Goal: Information Seeking & Learning: Learn about a topic

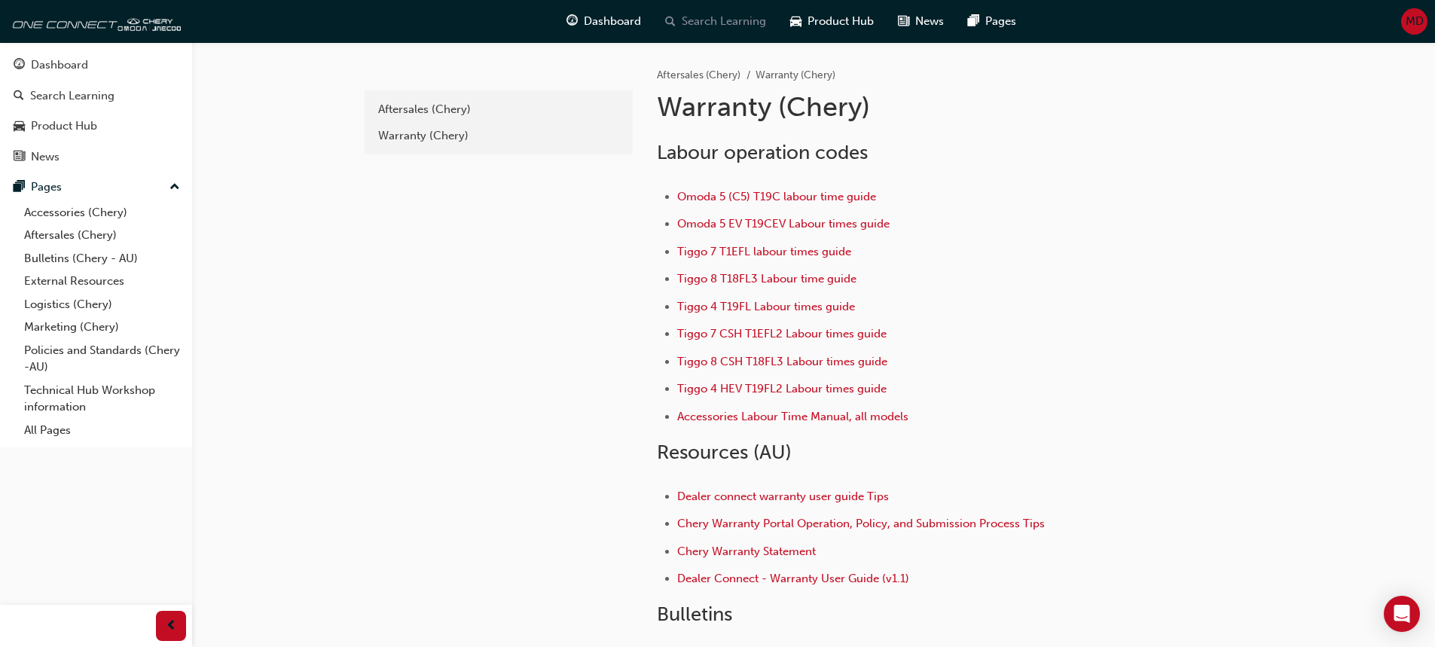
click at [691, 17] on span "Search Learning" at bounding box center [724, 21] width 84 height 17
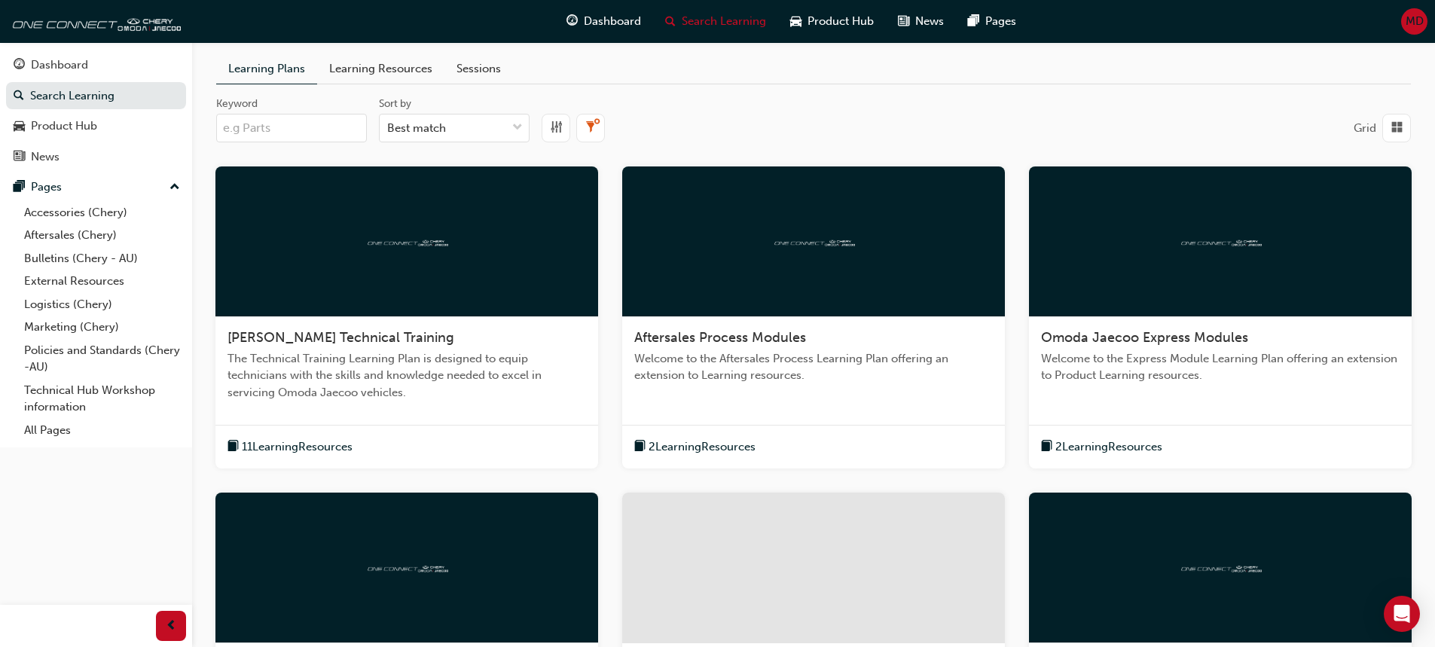
click at [306, 127] on input "Keyword" at bounding box center [291, 128] width 151 height 29
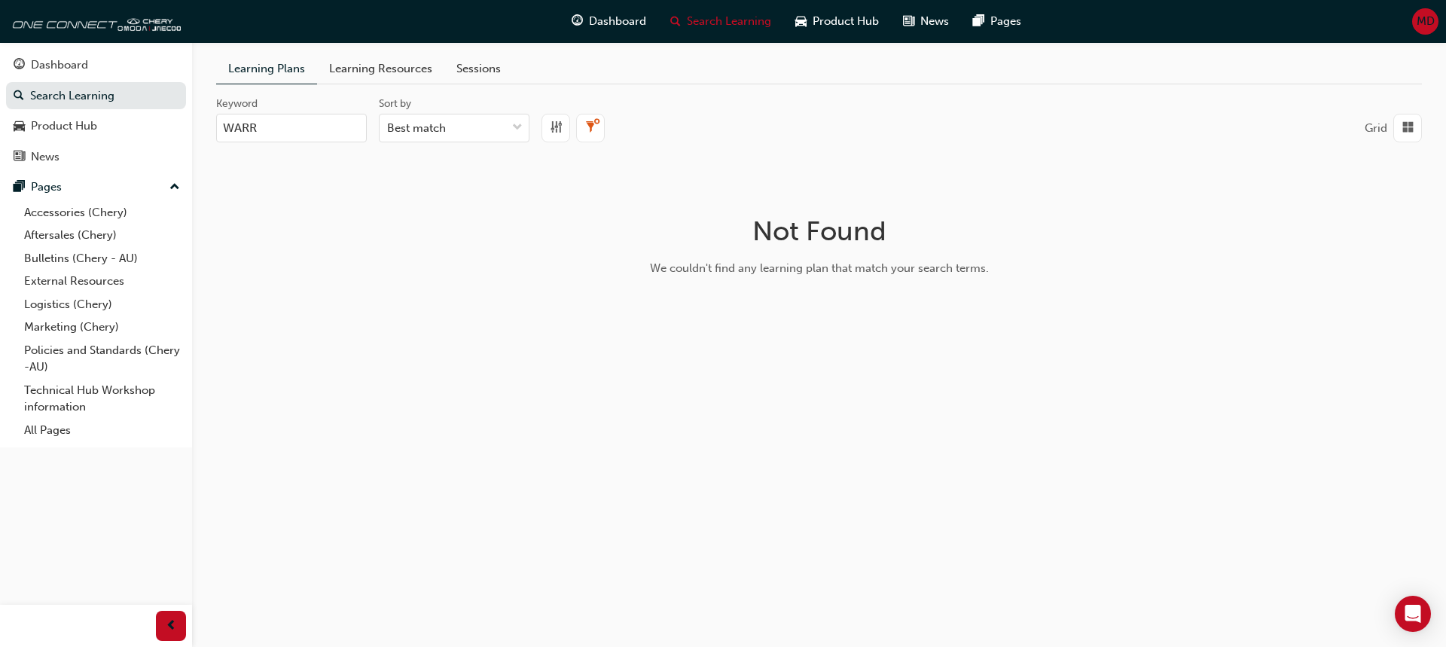
click at [331, 134] on input "WARR" at bounding box center [291, 128] width 151 height 29
type input "WAR"
click at [460, 63] on link "Sessions" at bounding box center [478, 68] width 69 height 29
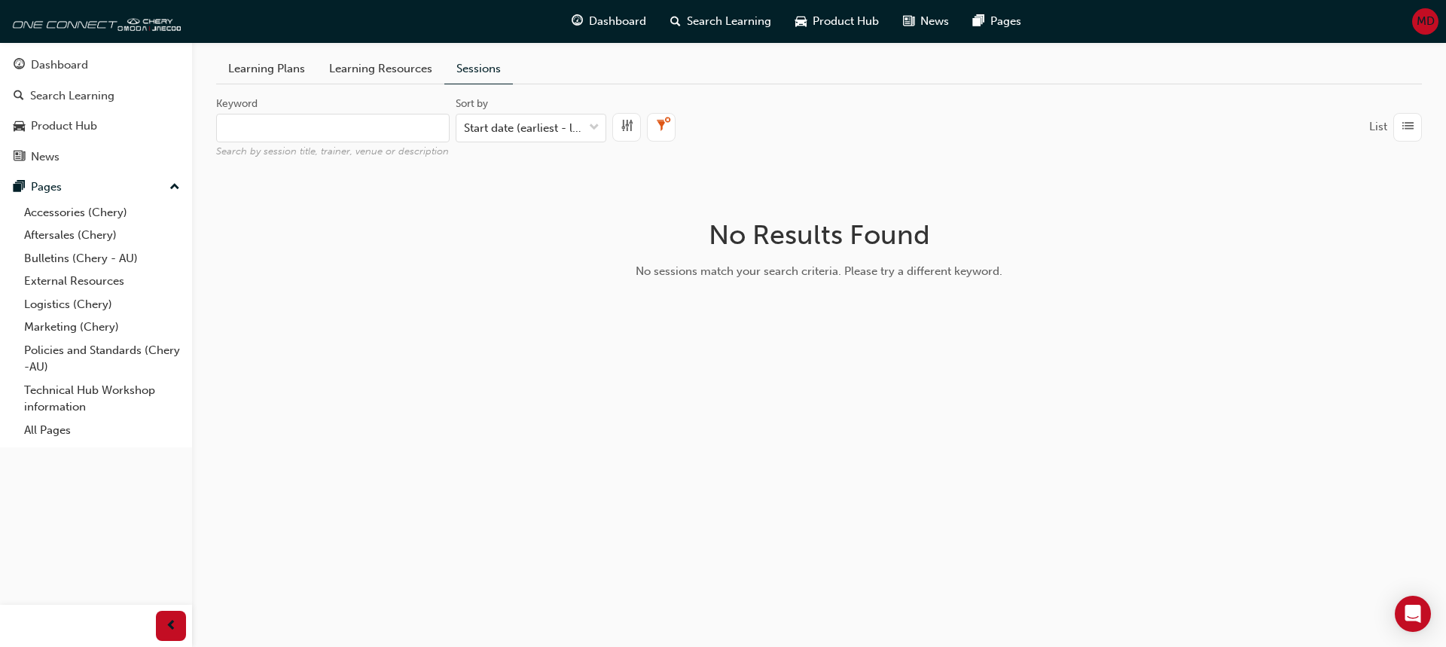
click at [249, 69] on link "Learning Plans" at bounding box center [266, 68] width 101 height 29
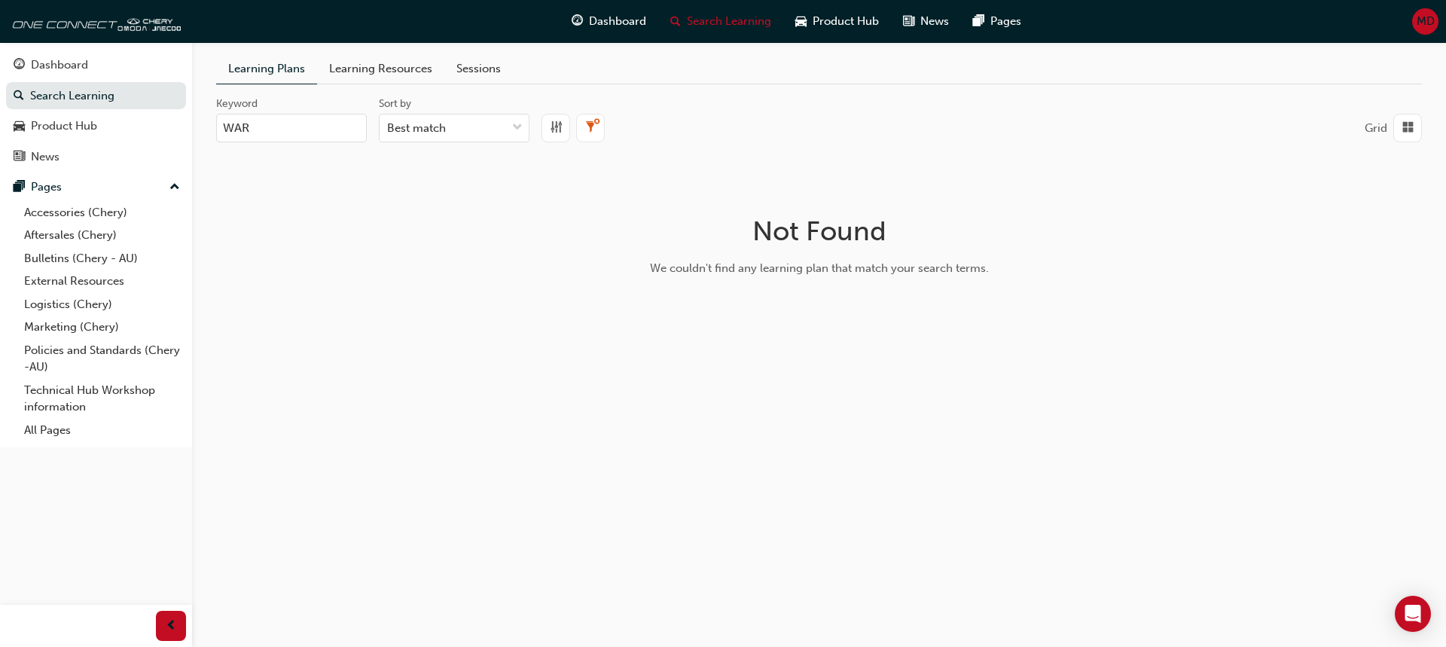
click at [368, 70] on link "Learning Resources" at bounding box center [380, 68] width 127 height 29
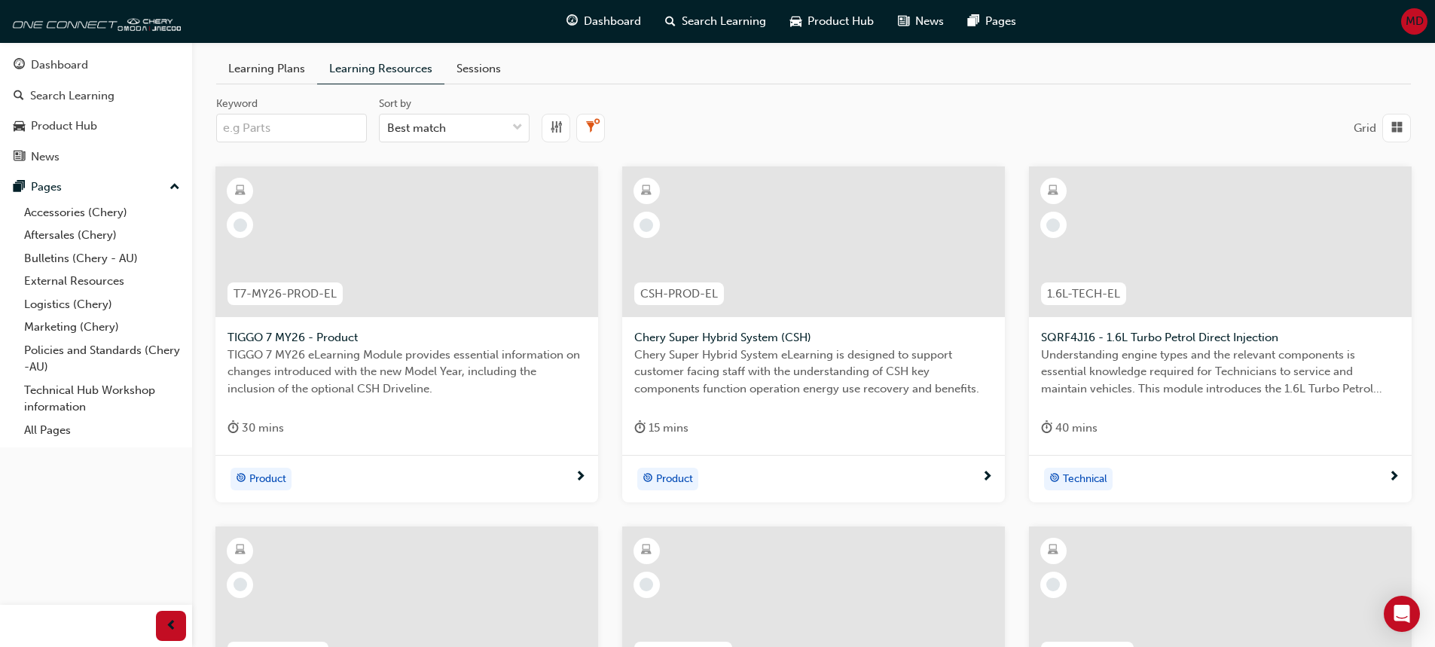
click at [1403, 20] on div "MD" at bounding box center [1414, 21] width 26 height 26
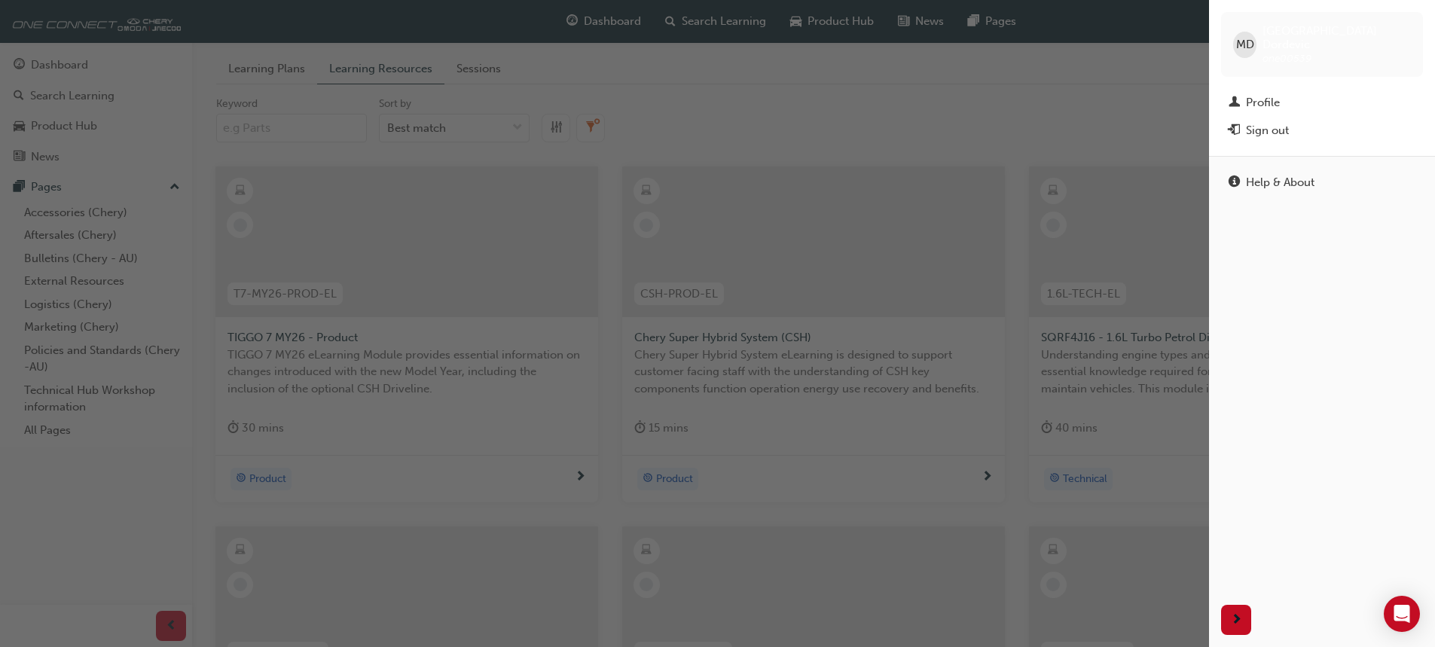
click at [1101, 104] on div "button" at bounding box center [604, 323] width 1209 height 647
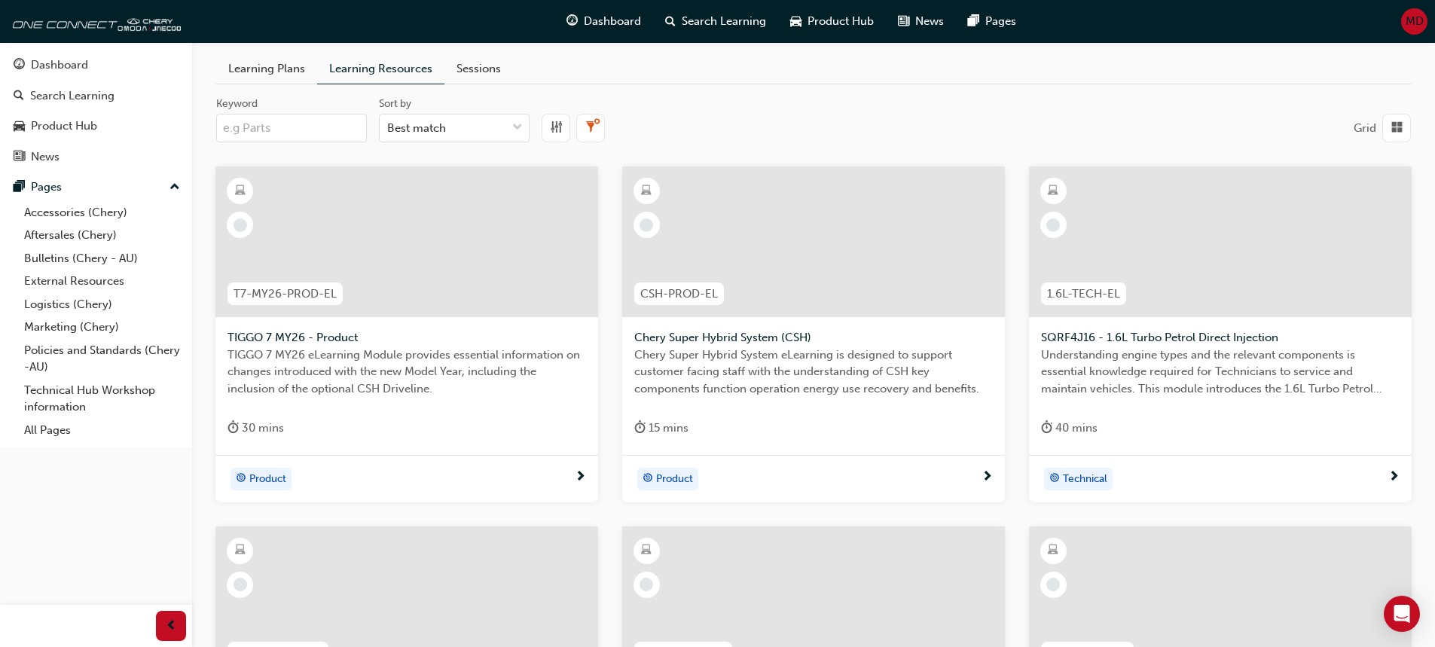
click at [458, 66] on link "Sessions" at bounding box center [478, 68] width 69 height 29
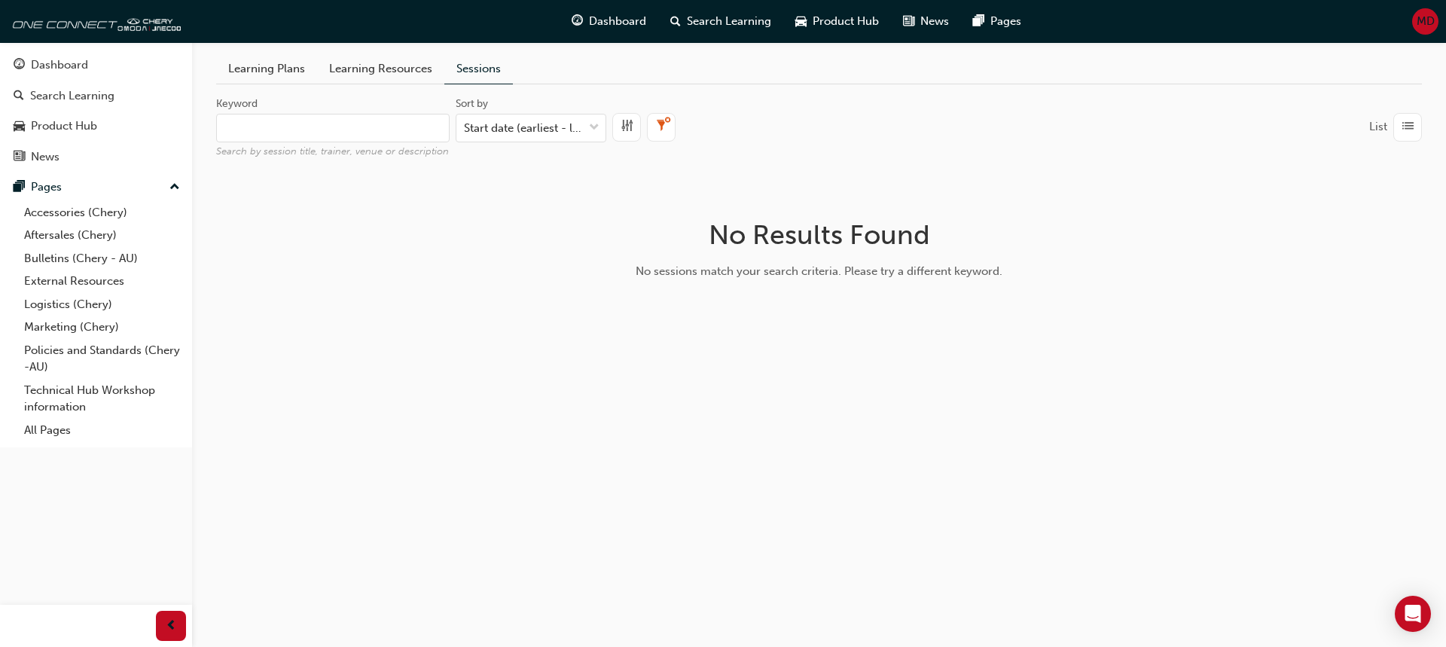
click at [351, 72] on link "Learning Resources" at bounding box center [380, 68] width 127 height 29
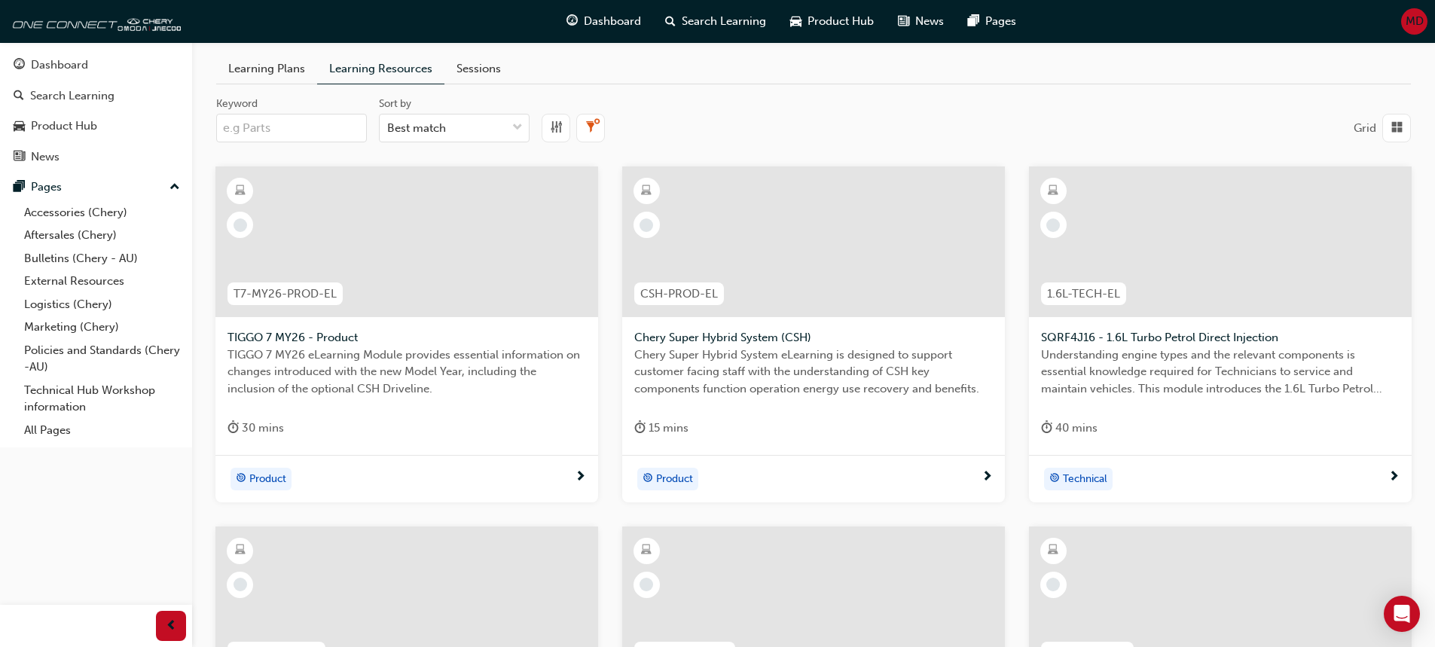
click at [291, 75] on link "Learning Plans" at bounding box center [266, 68] width 101 height 29
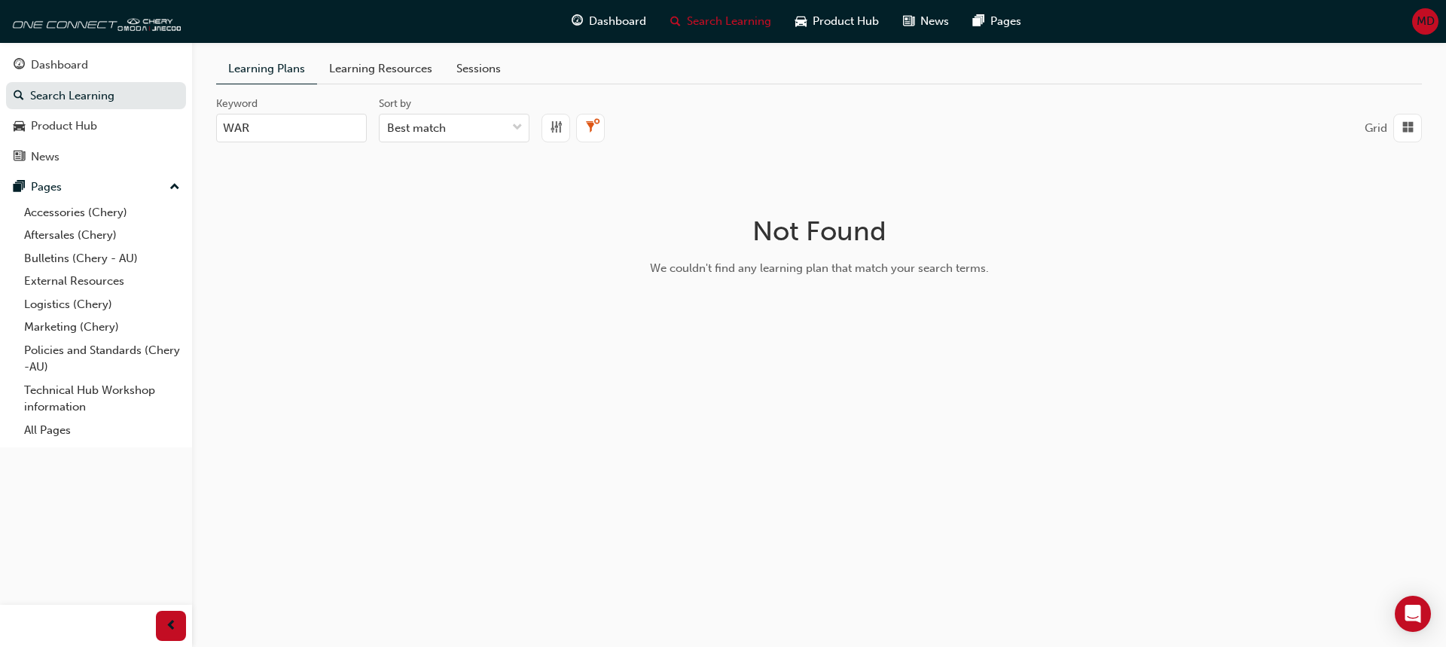
click at [321, 128] on input "WAR" at bounding box center [291, 128] width 151 height 29
type input "W"
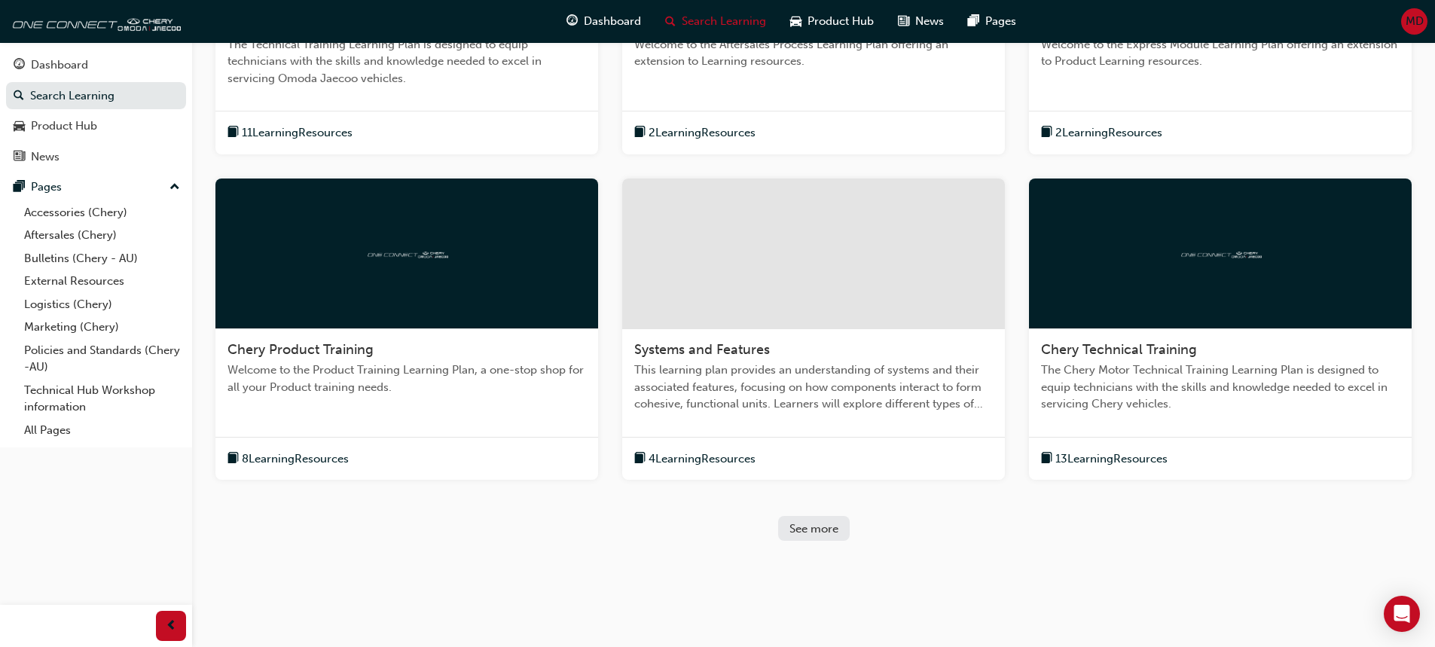
scroll to position [318, 0]
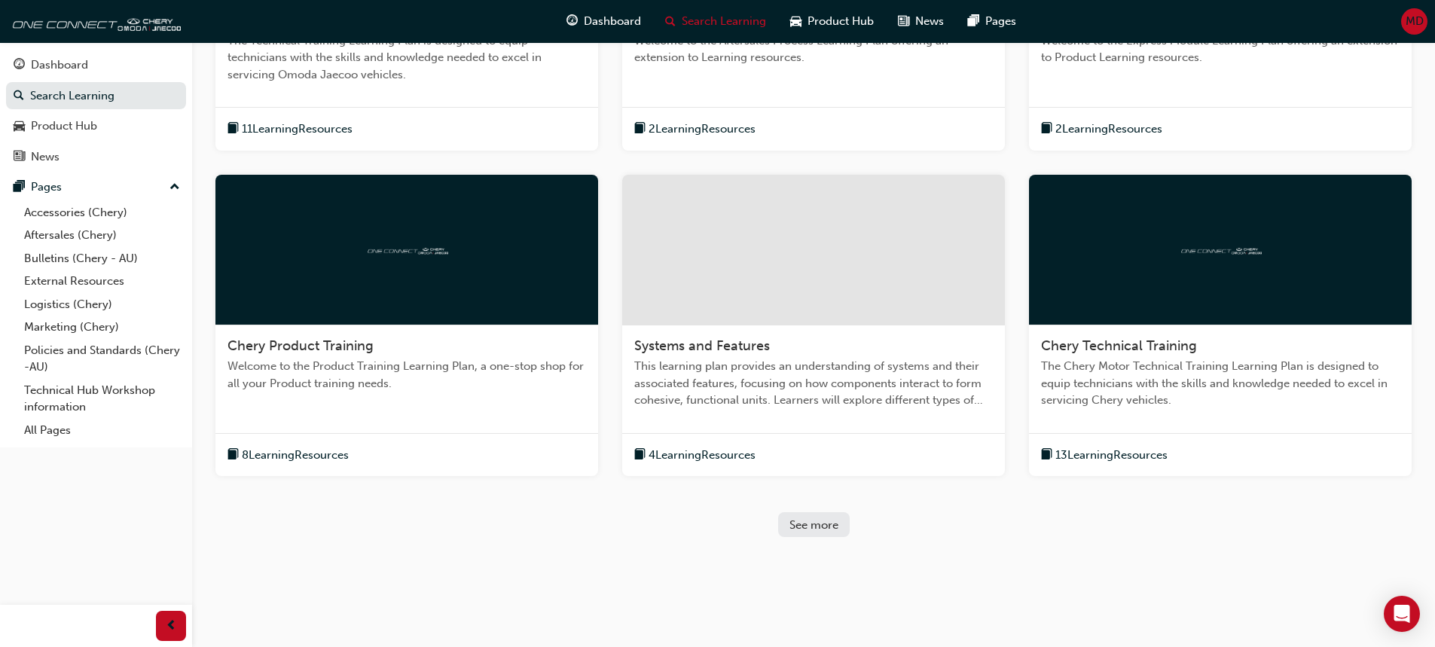
click at [833, 520] on div "See more" at bounding box center [814, 525] width 49 height 14
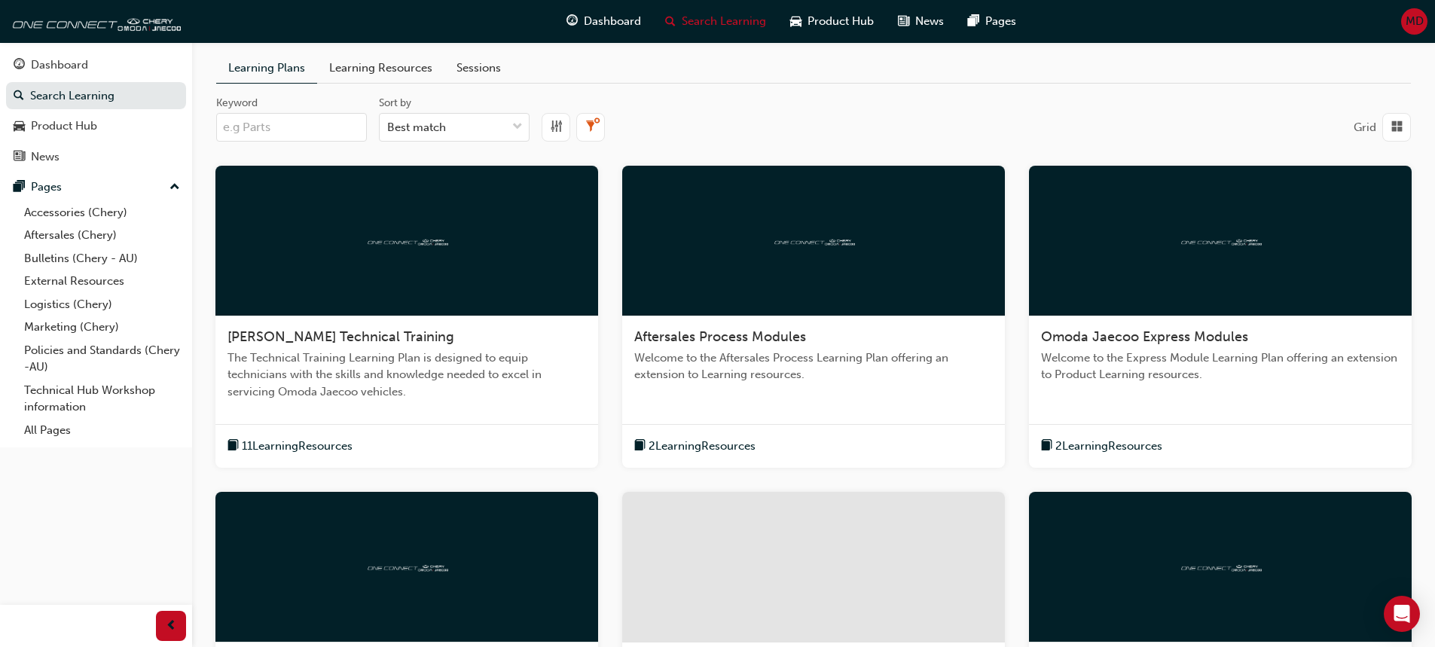
scroll to position [0, 0]
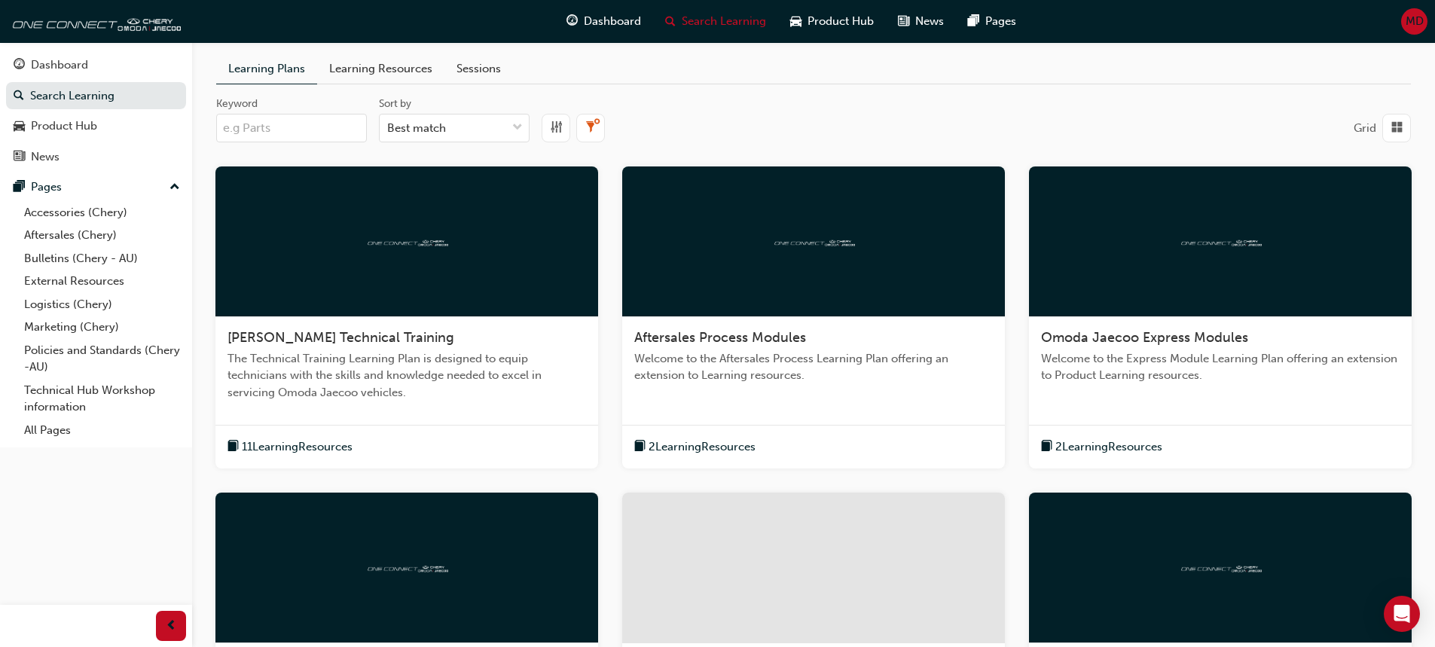
click at [277, 61] on link "Learning Plans" at bounding box center [266, 68] width 101 height 29
click at [510, 132] on div at bounding box center [517, 128] width 23 height 27
click at [389, 132] on input "Sort by Best match" at bounding box center [388, 127] width 2 height 13
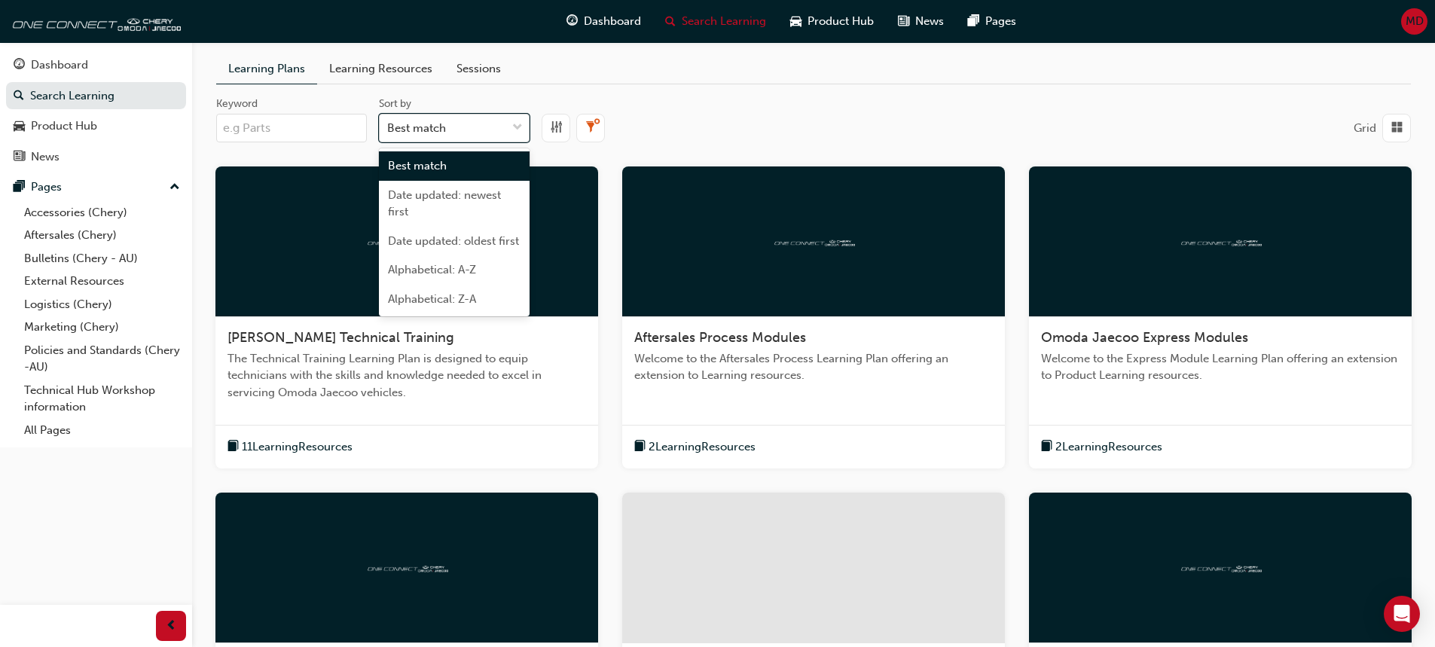
click at [510, 132] on div at bounding box center [517, 128] width 23 height 27
click at [389, 132] on input "Sort by option Best match focused, 1 of 5. 5 results available. Use Up and Down…" at bounding box center [388, 127] width 2 height 13
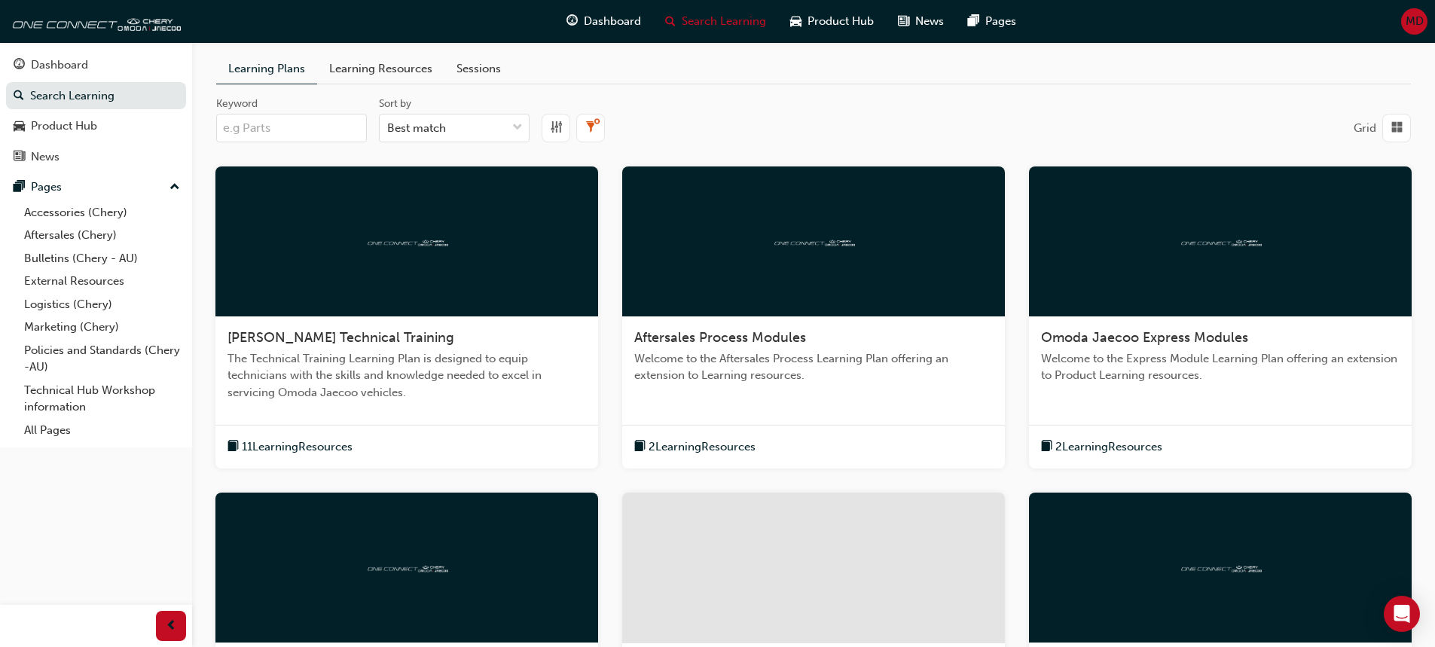
click at [365, 72] on link "Learning Resources" at bounding box center [380, 68] width 127 height 29
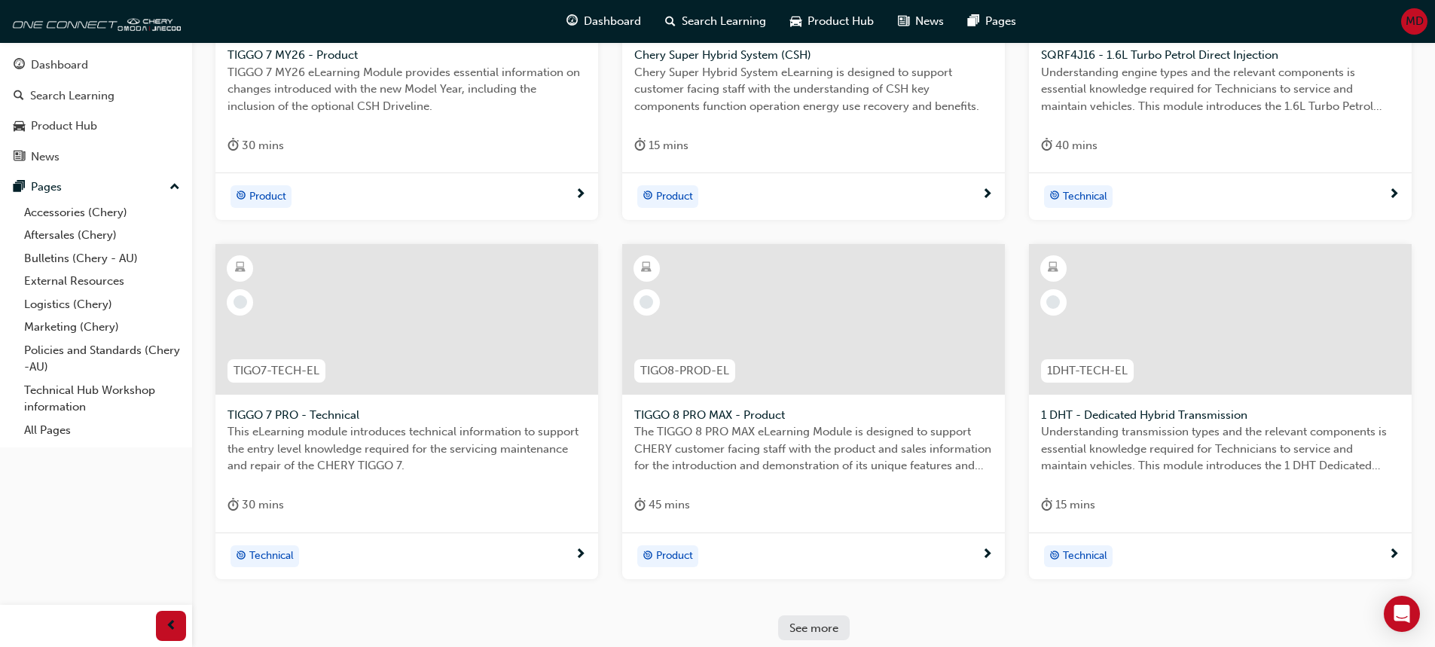
scroll to position [386, 0]
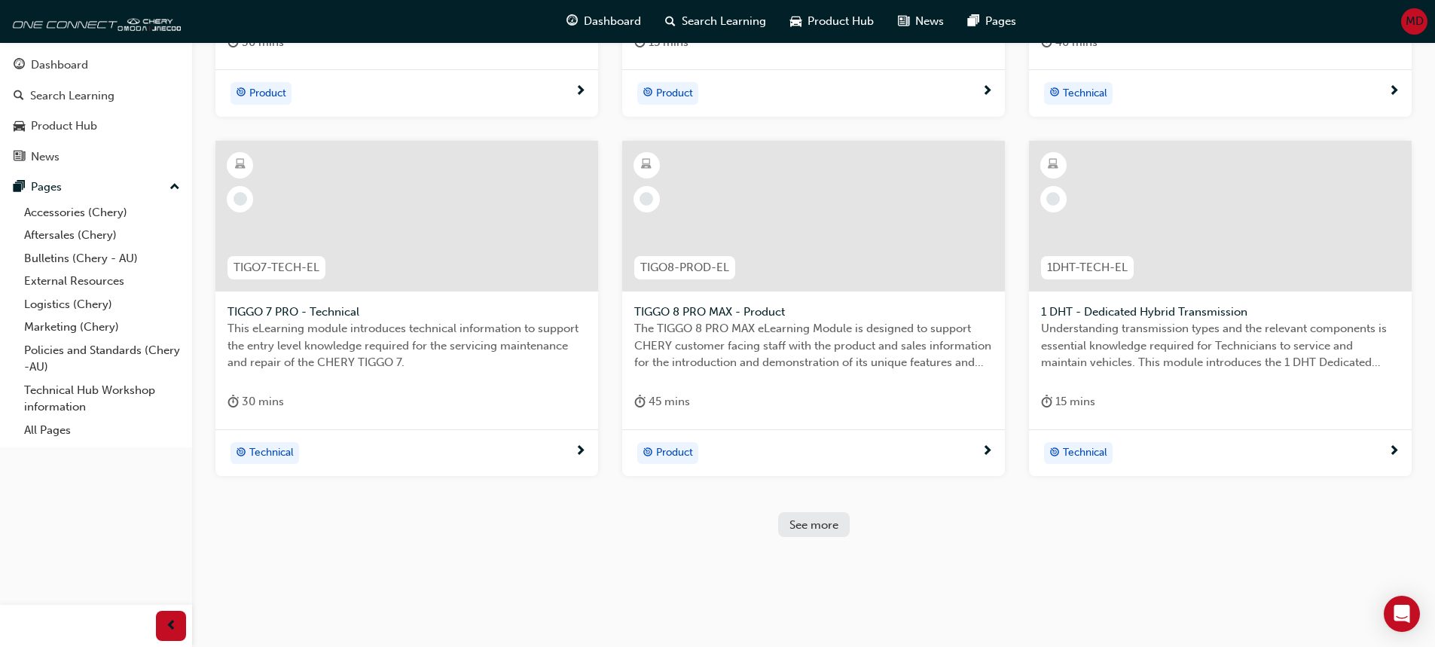
click at [811, 520] on div "See more" at bounding box center [814, 525] width 49 height 14
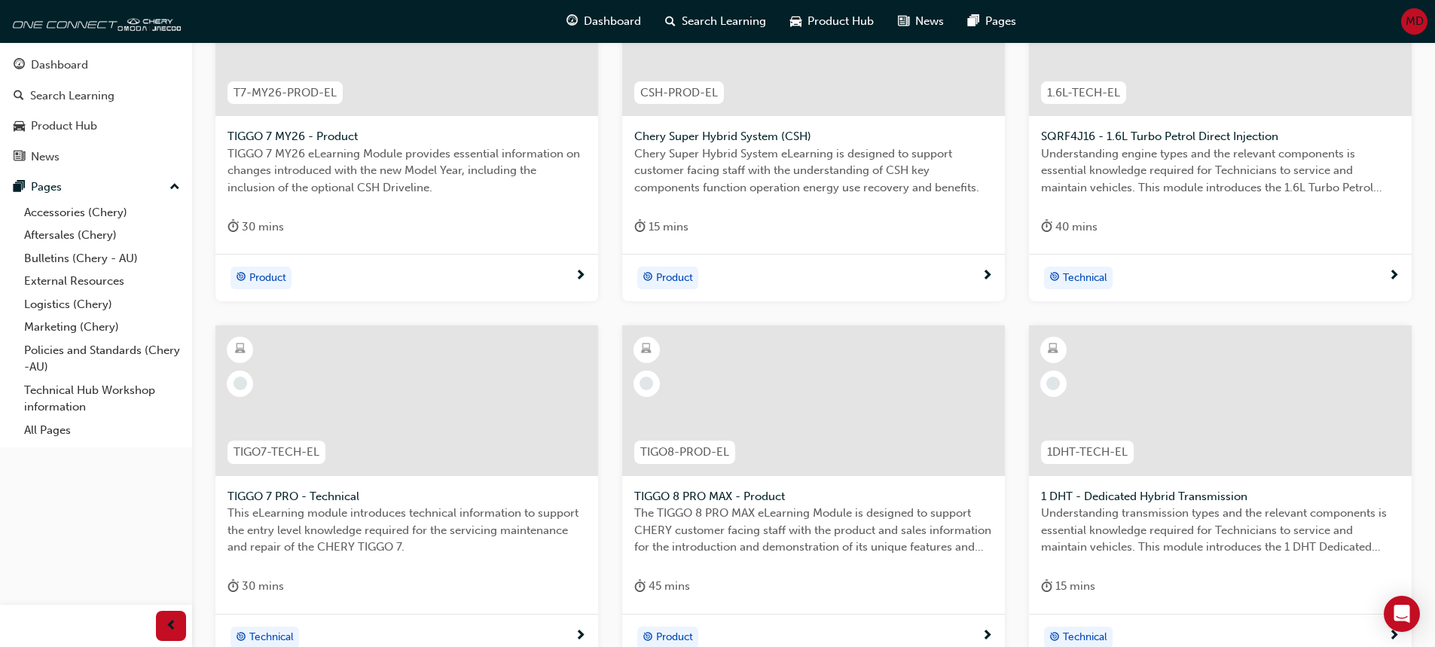
scroll to position [0, 0]
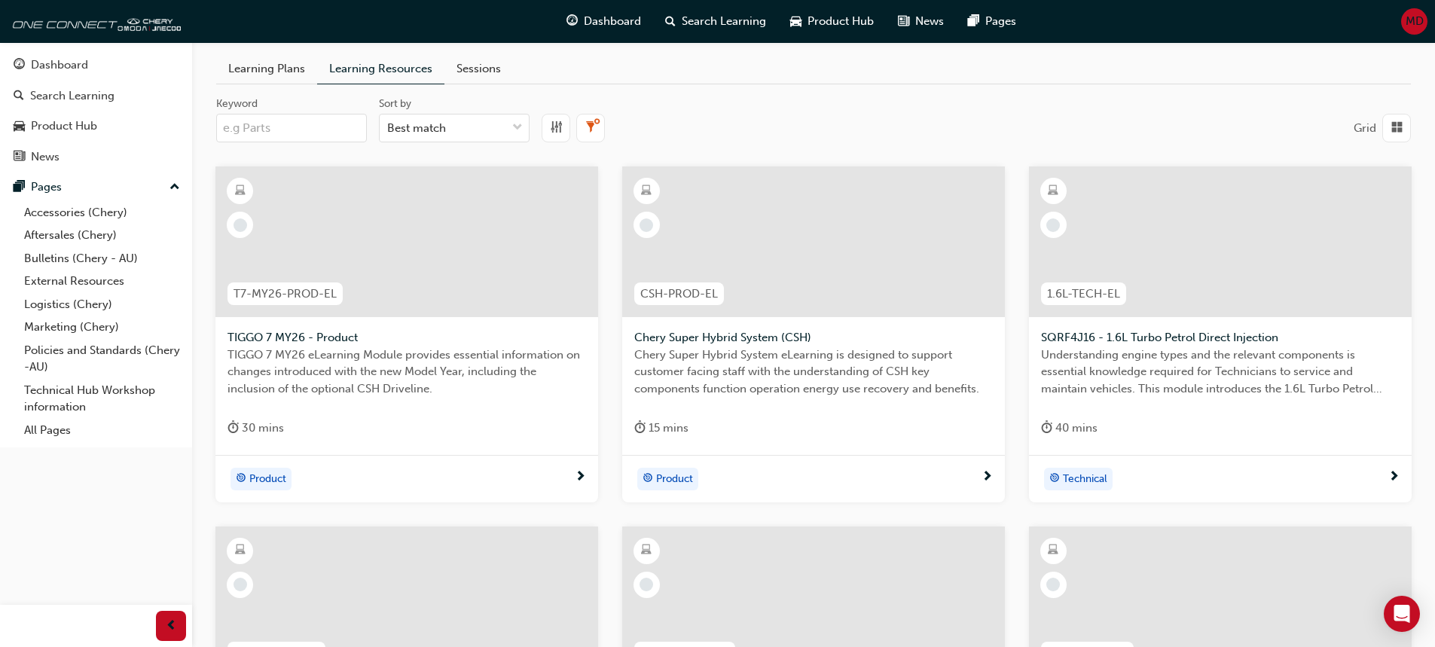
click at [463, 74] on link "Sessions" at bounding box center [478, 68] width 69 height 29
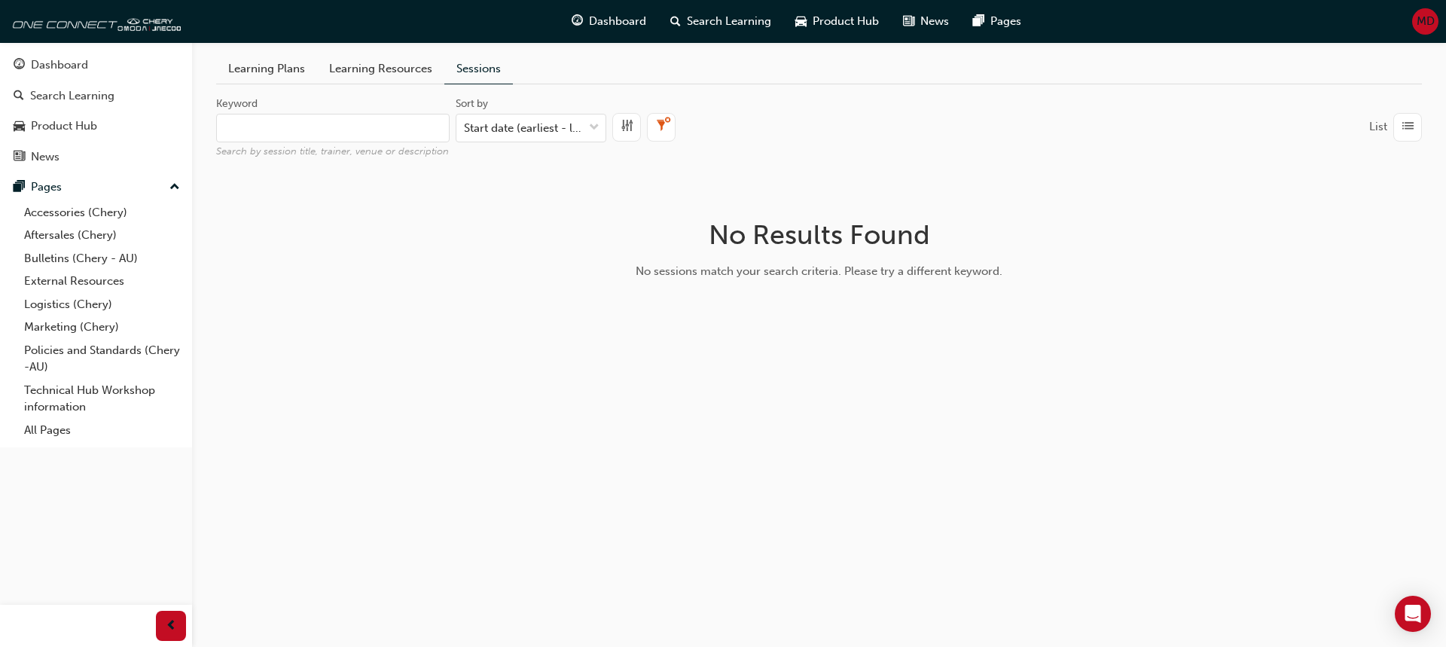
click at [1405, 125] on span "list-icon" at bounding box center [1408, 127] width 11 height 19
click at [1404, 124] on span "grid-icon" at bounding box center [1408, 127] width 11 height 19
click at [72, 66] on div "Dashboard" at bounding box center [59, 65] width 57 height 17
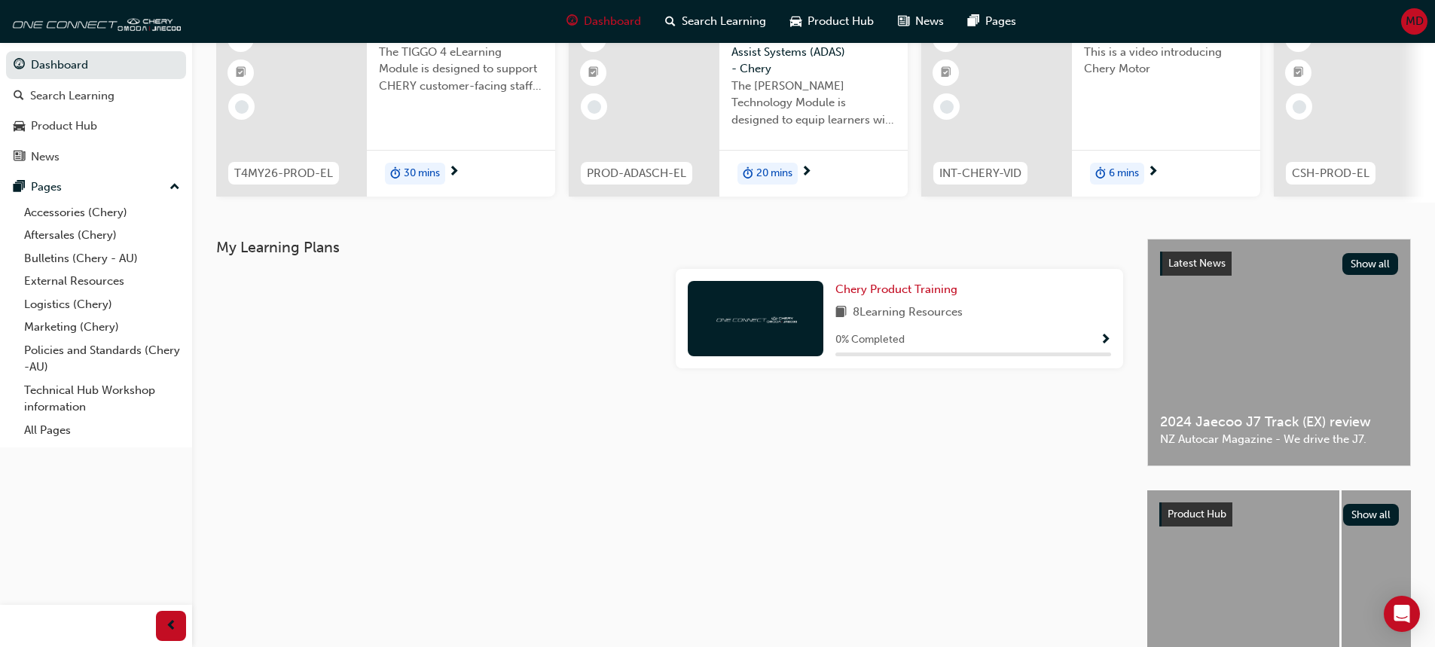
scroll to position [151, 0]
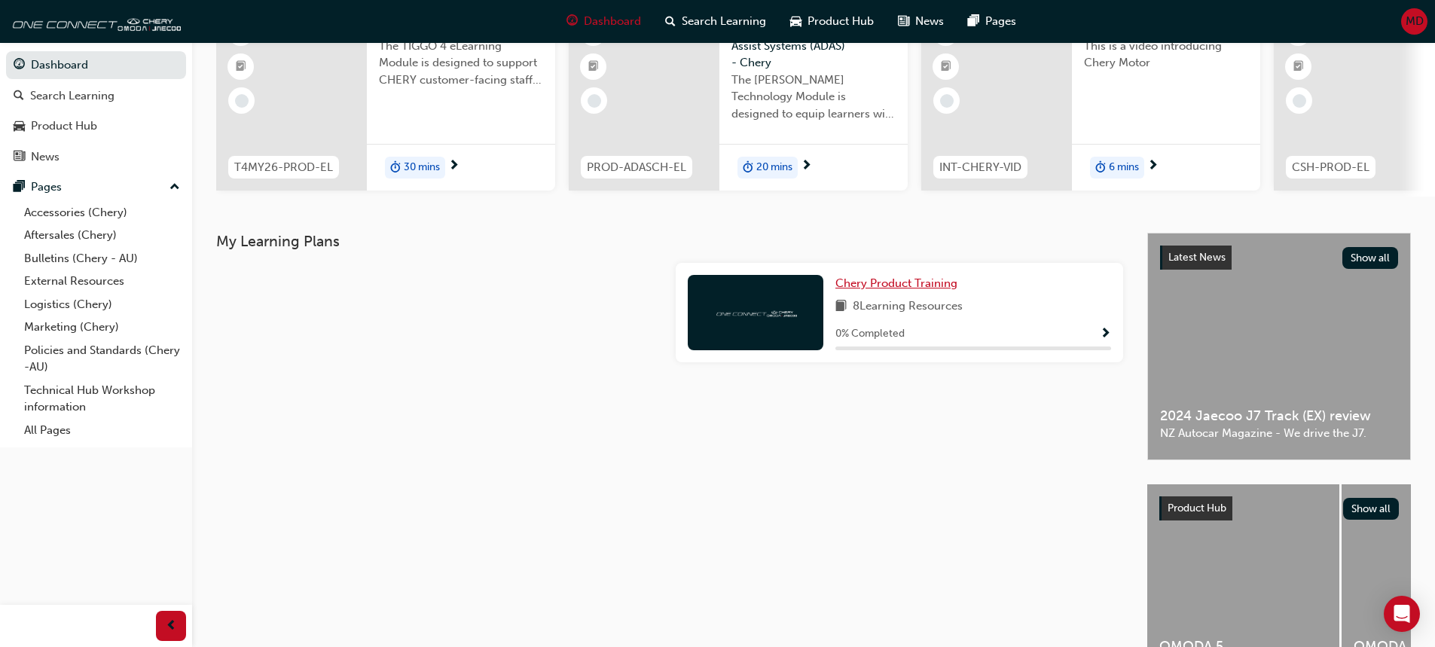
click at [899, 288] on span "Chery Product Training" at bounding box center [896, 283] width 122 height 14
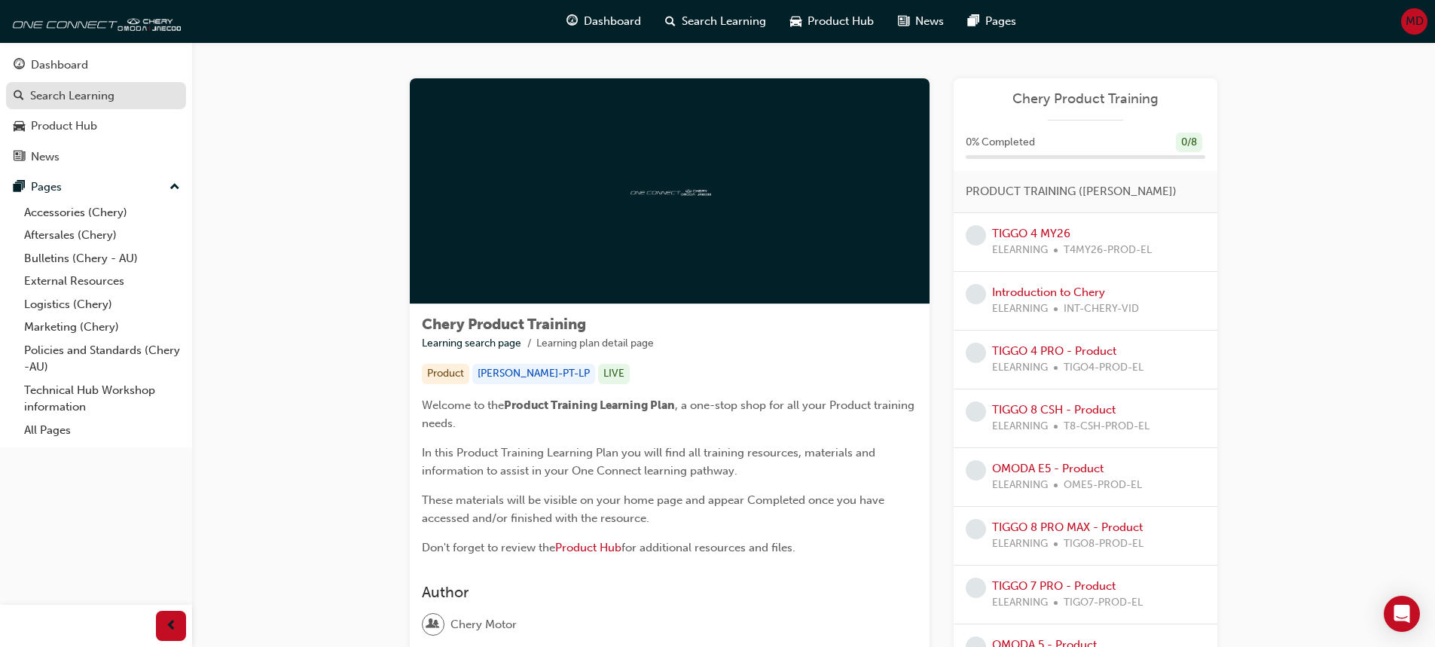
click at [50, 102] on div "Search Learning" at bounding box center [72, 95] width 84 height 17
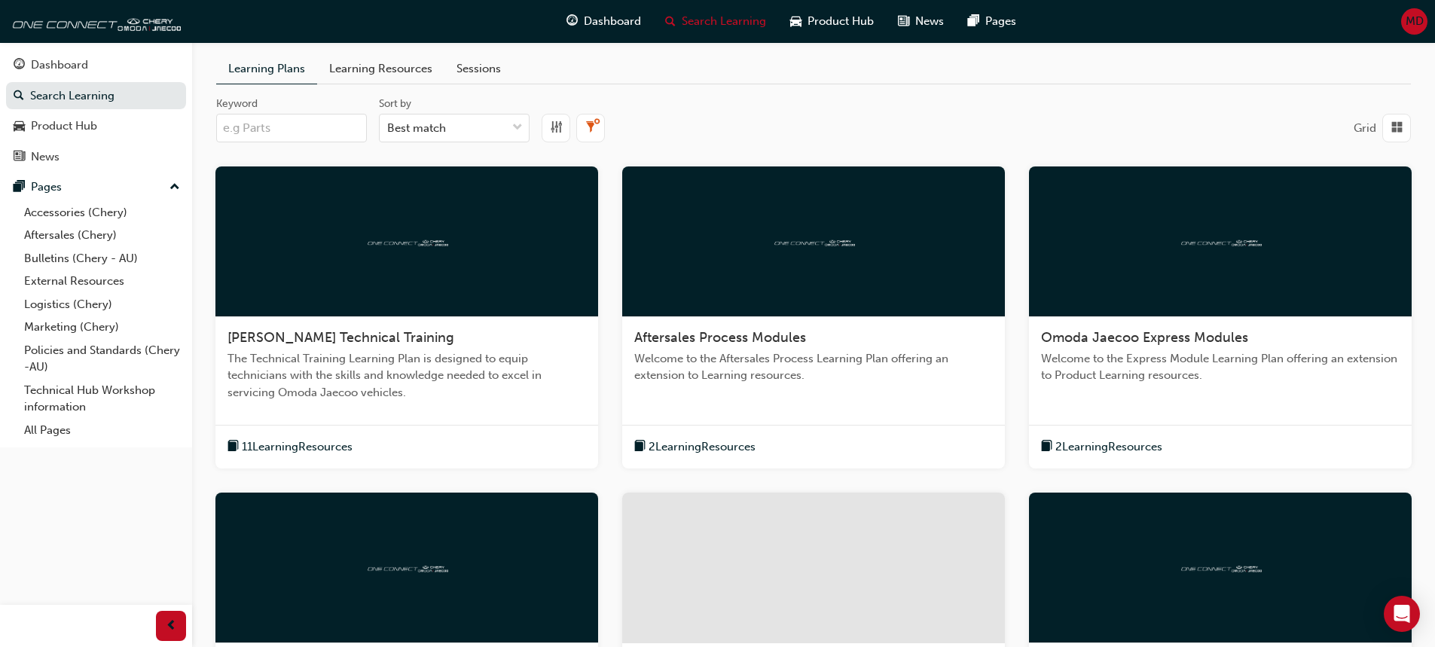
click at [276, 128] on input "Keyword" at bounding box center [291, 128] width 151 height 29
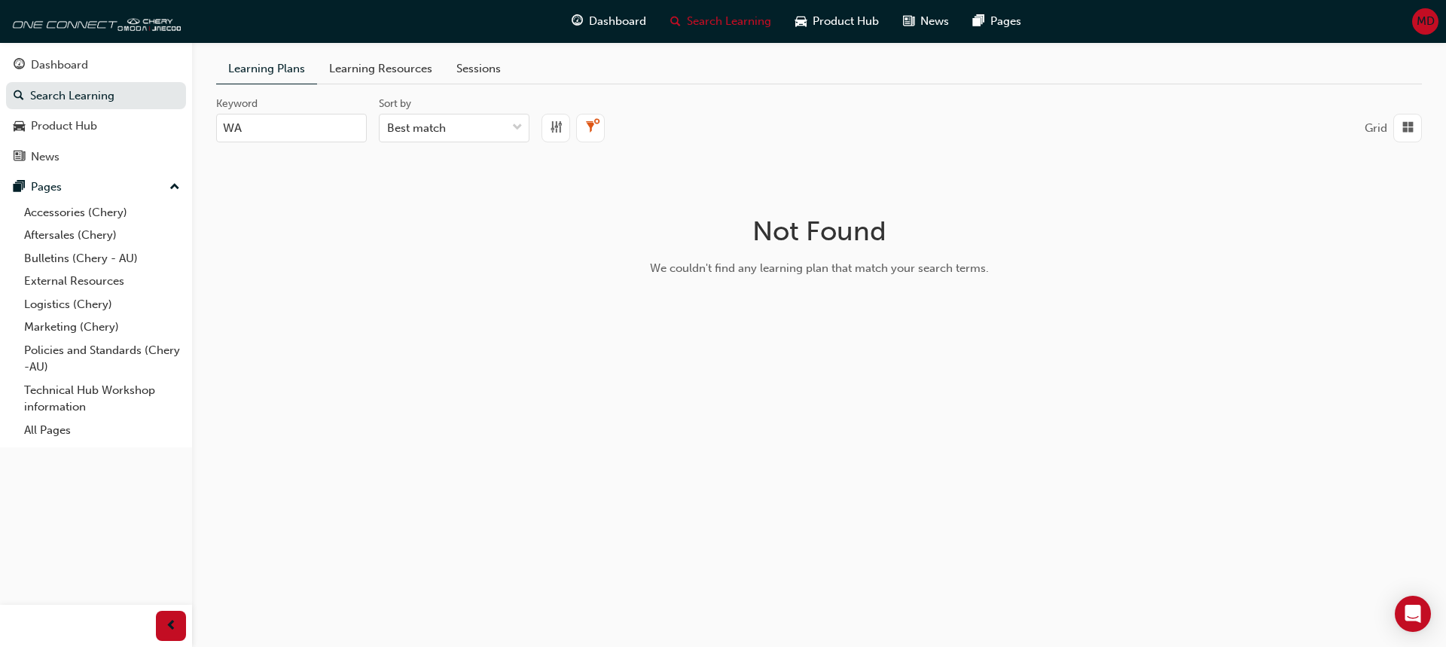
type input "W"
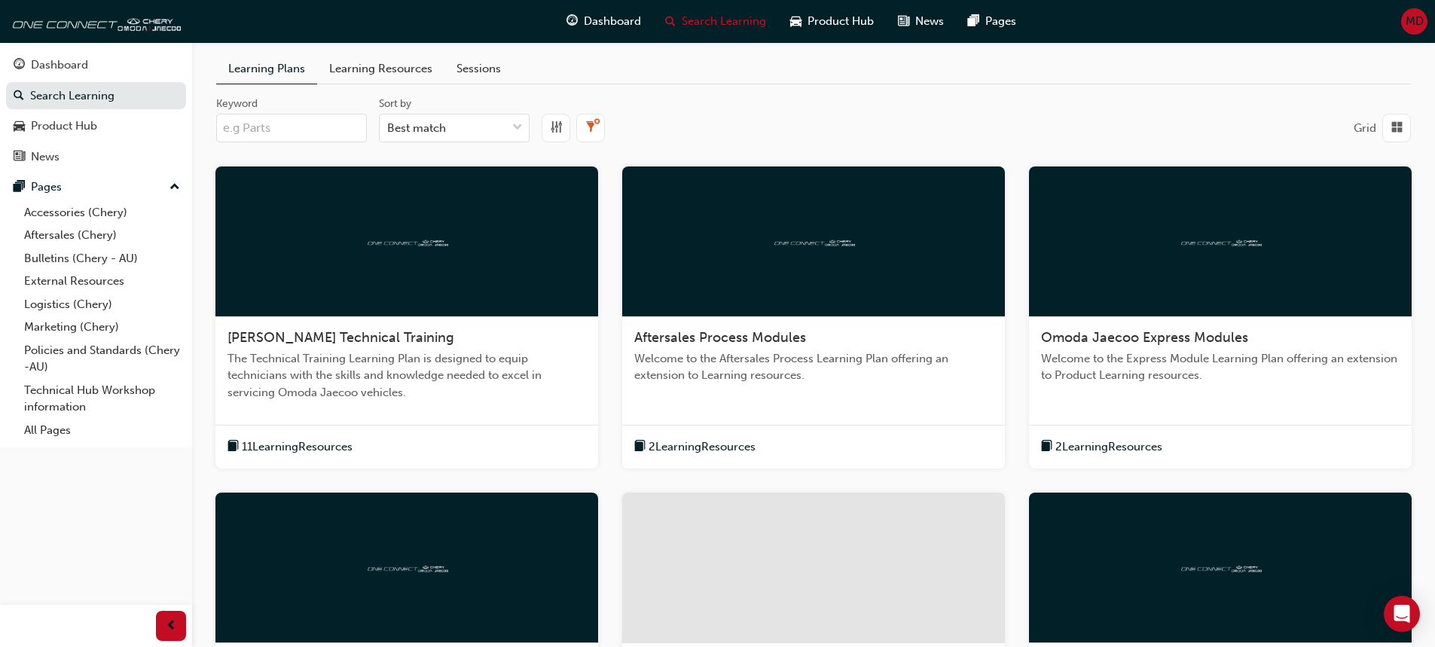
click at [397, 63] on link "Learning Resources" at bounding box center [380, 68] width 127 height 29
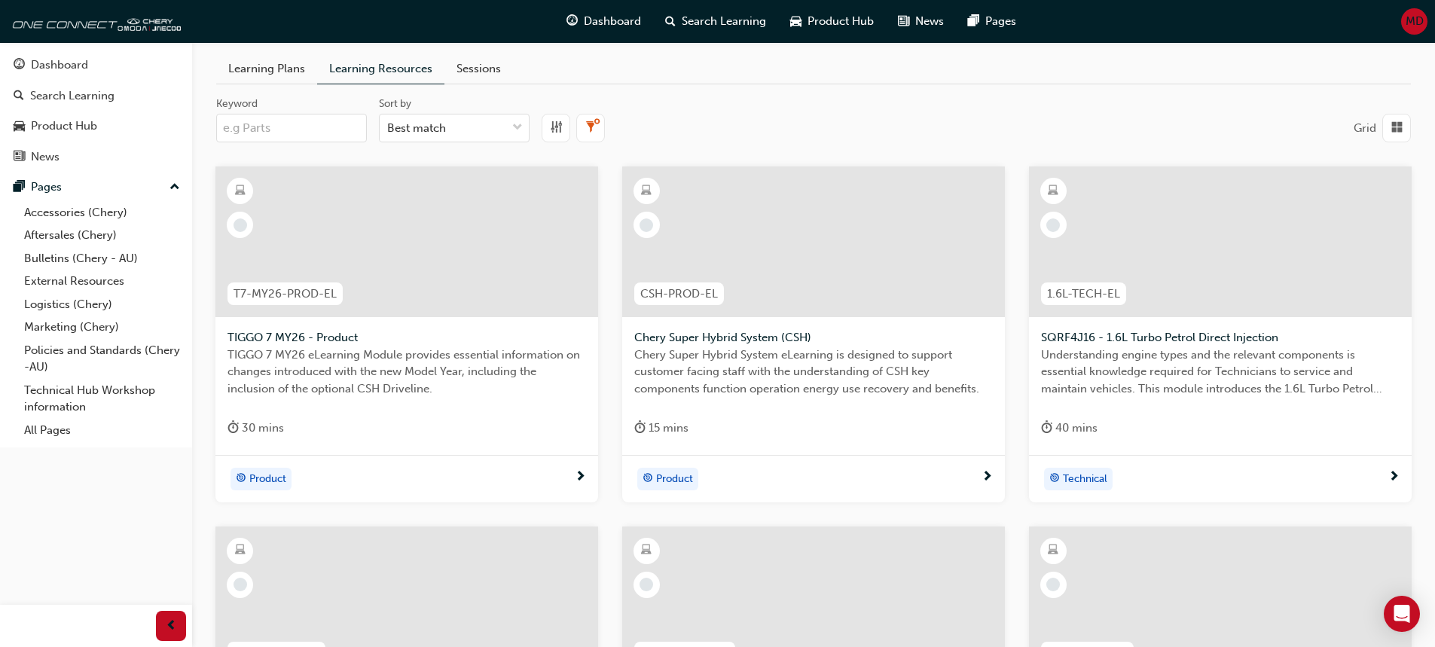
click at [316, 131] on input "Keyword" at bounding box center [291, 128] width 151 height 29
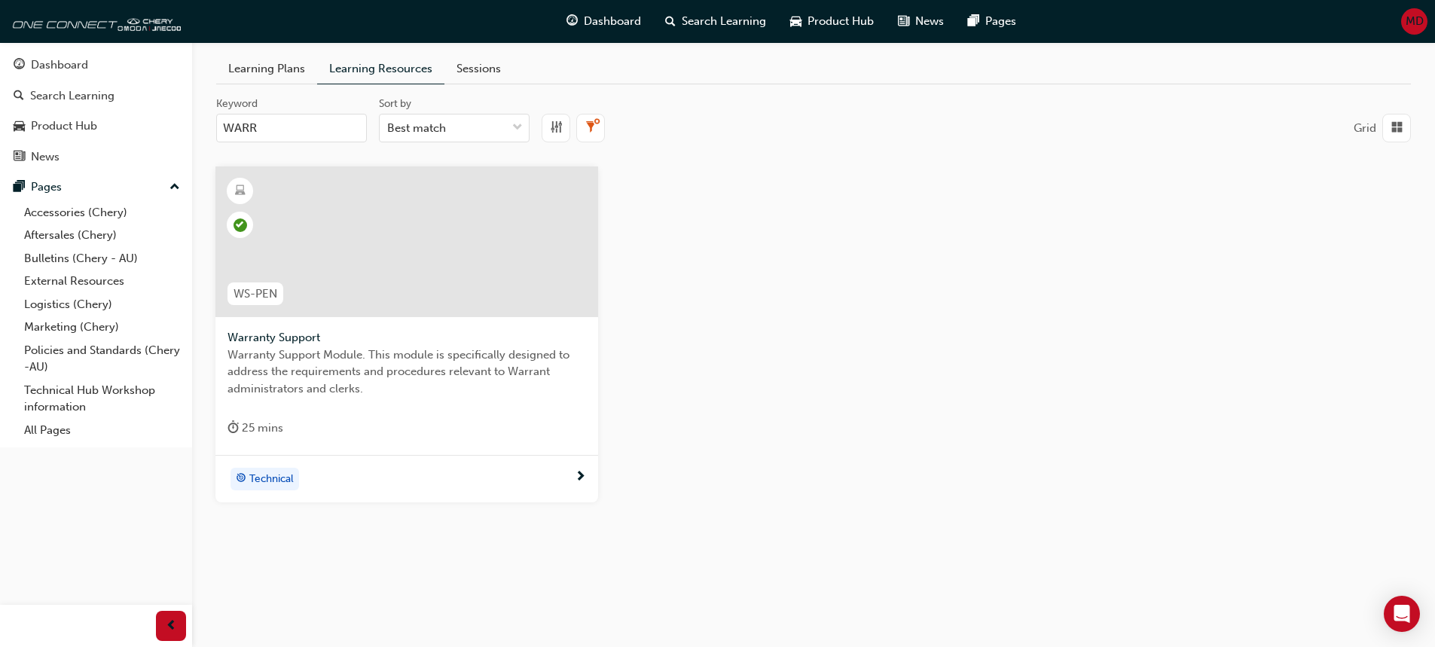
type input "WARR"
click at [253, 293] on span "WS-PEN" at bounding box center [256, 294] width 44 height 17
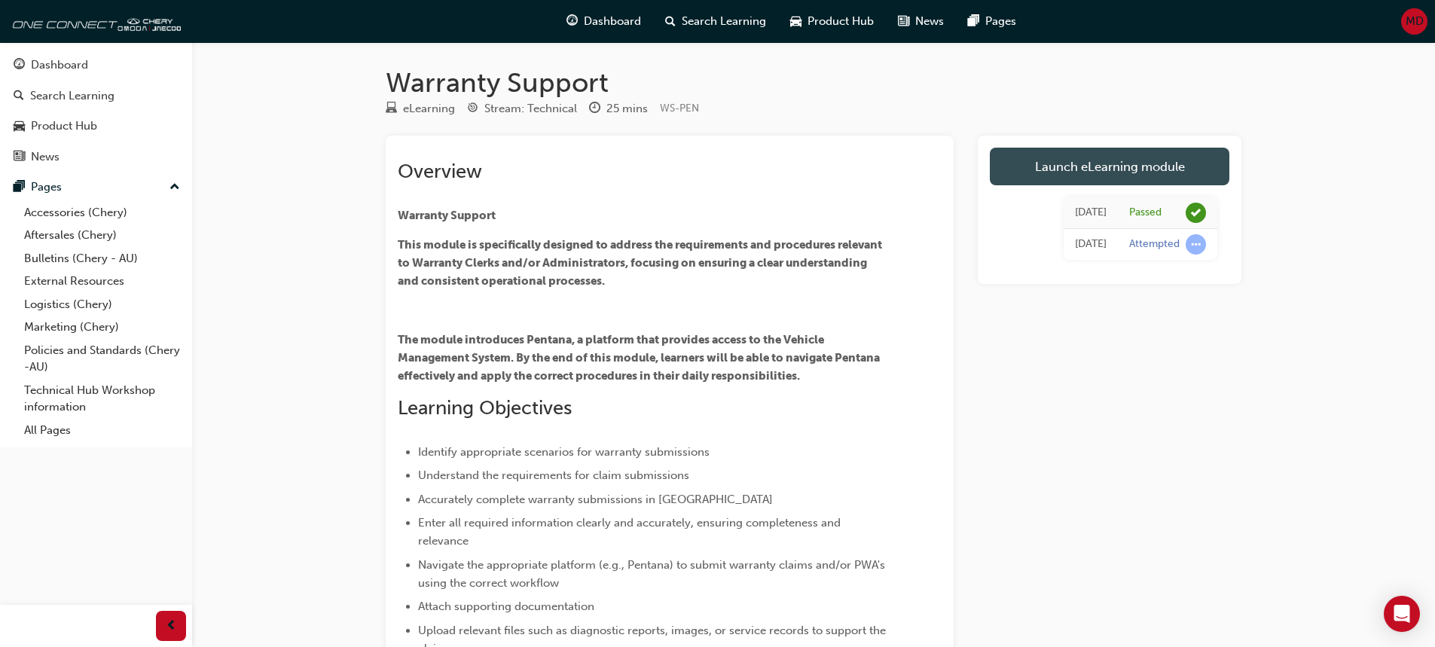
click at [1068, 162] on link "Launch eLearning module" at bounding box center [1110, 167] width 240 height 38
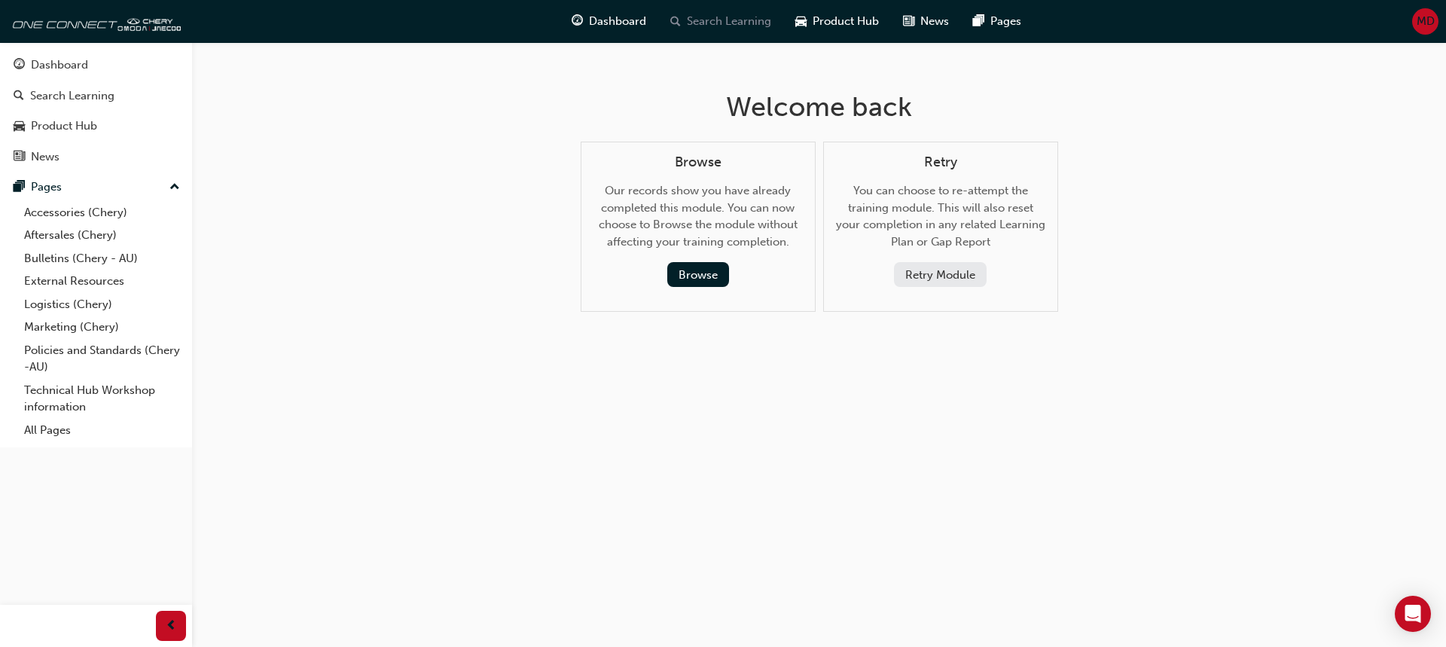
click at [736, 23] on span "Search Learning" at bounding box center [729, 21] width 84 height 17
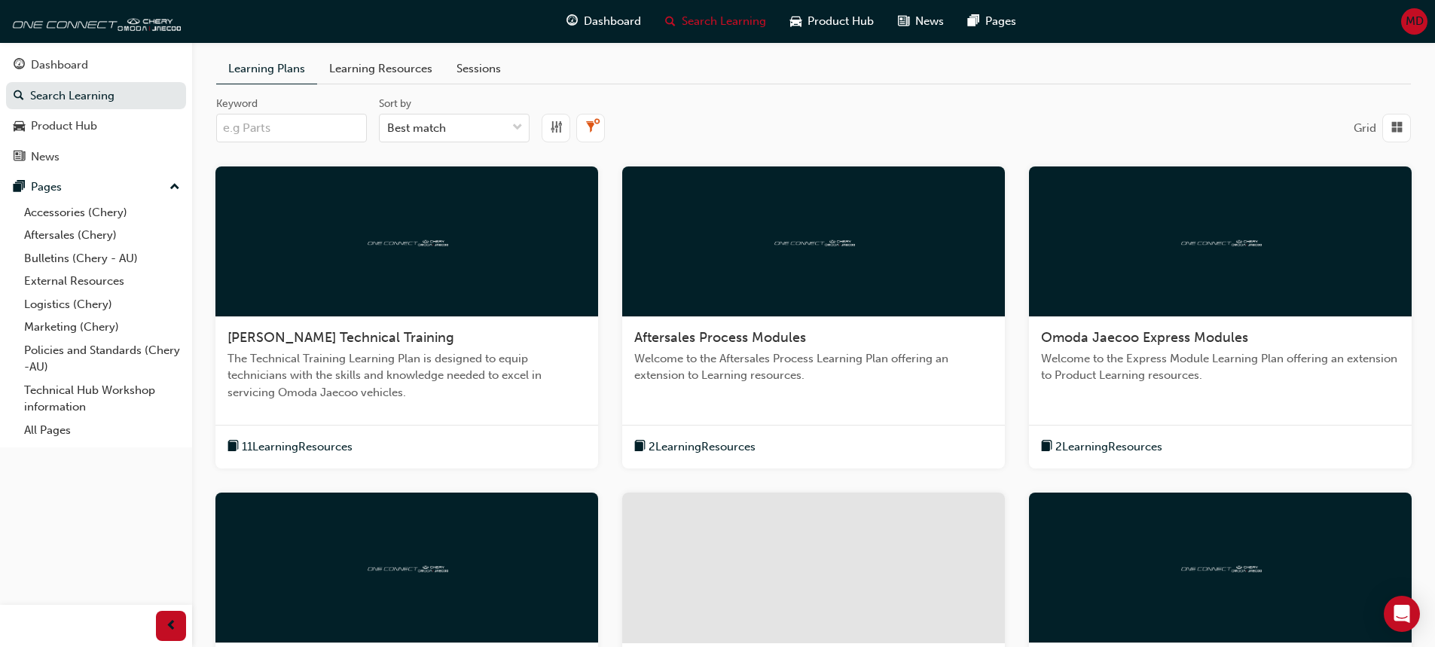
click at [491, 72] on link "Sessions" at bounding box center [478, 68] width 69 height 29
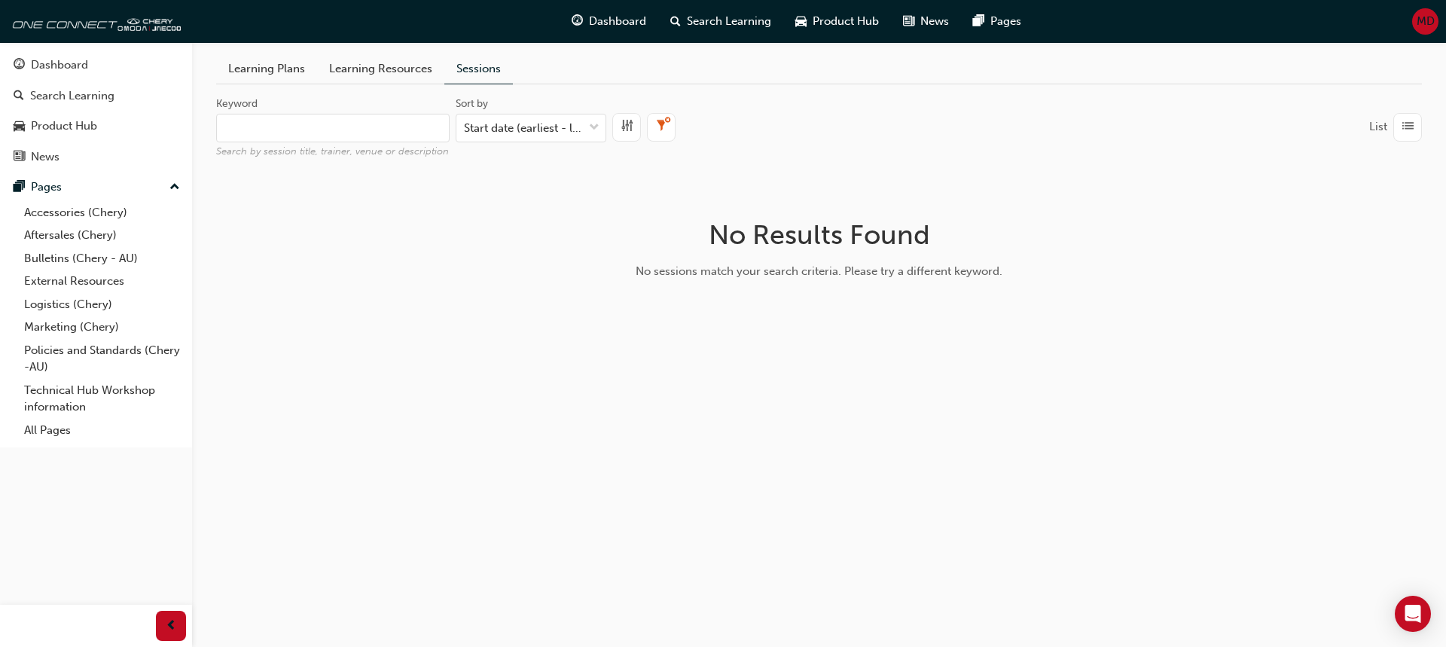
click at [325, 128] on input "Keyword Search by session title, trainer, venue or description" at bounding box center [333, 128] width 234 height 29
type input "W"
click at [367, 68] on link "Learning Resources" at bounding box center [380, 68] width 127 height 29
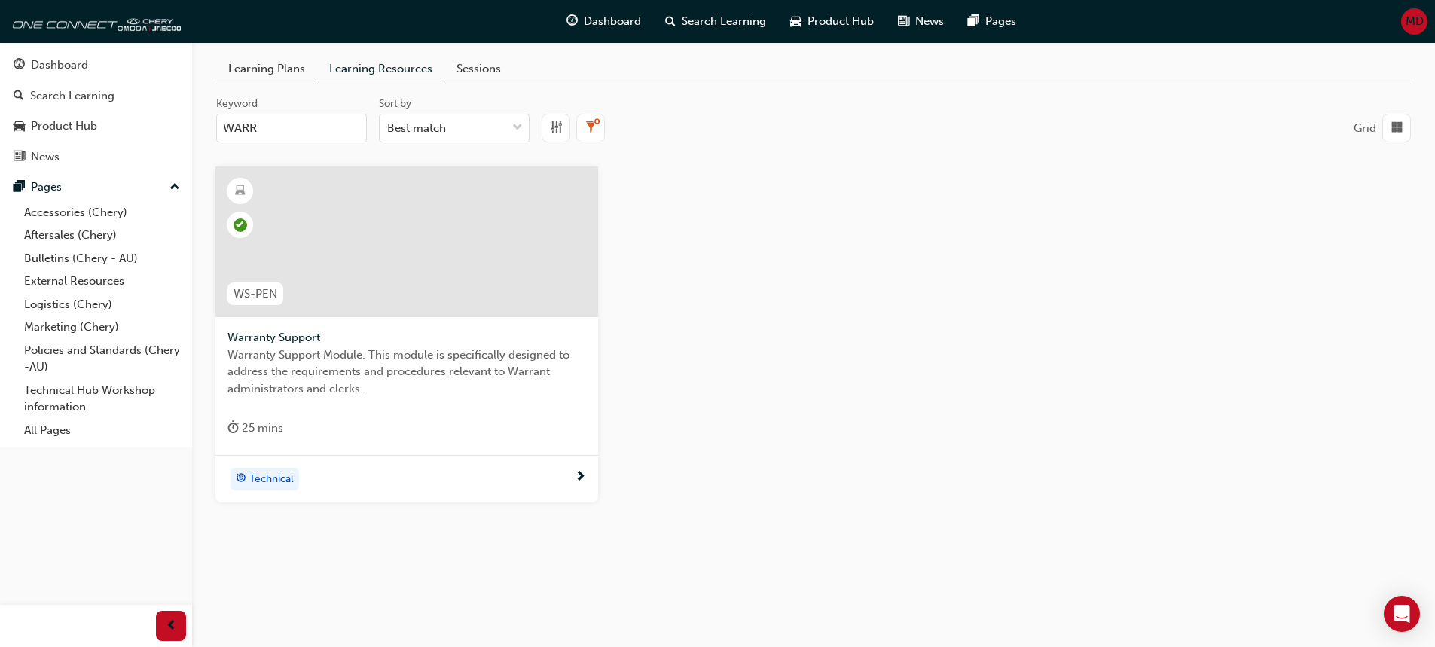
click at [293, 124] on input "WARR" at bounding box center [291, 128] width 151 height 29
type input "W"
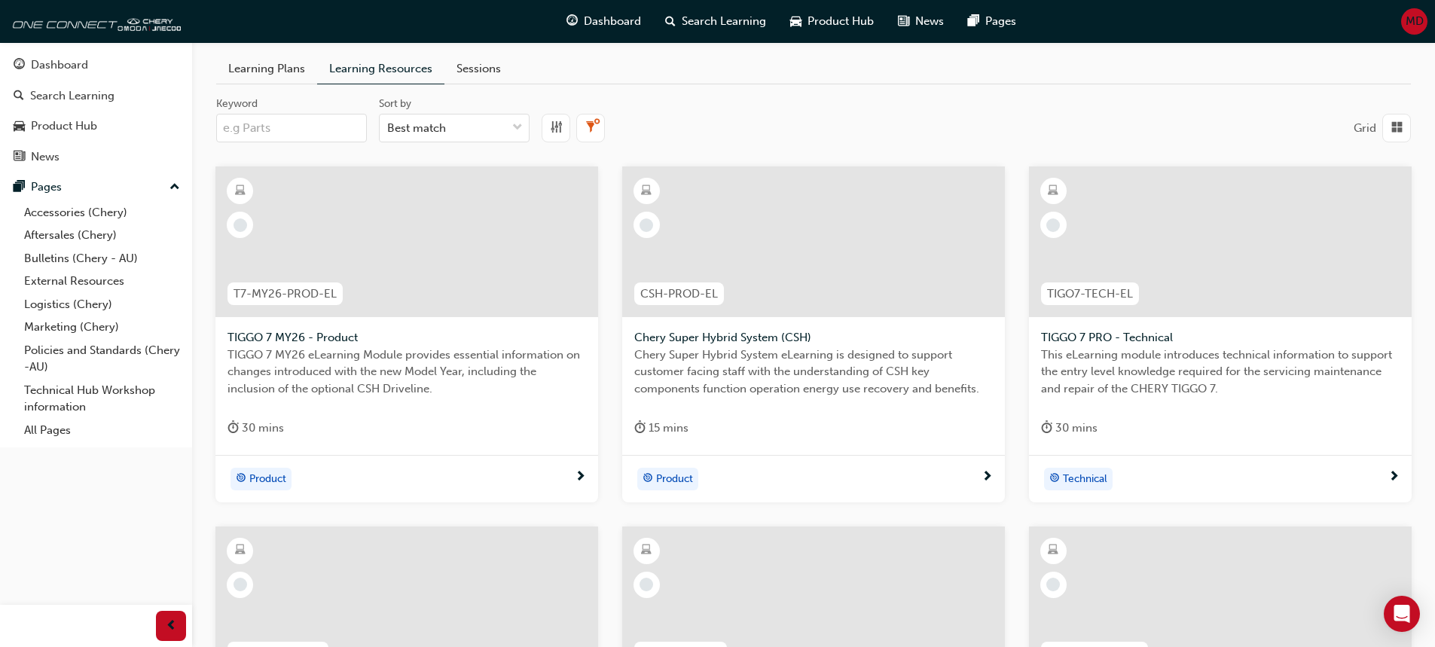
click at [242, 67] on link "Learning Plans" at bounding box center [266, 68] width 101 height 29
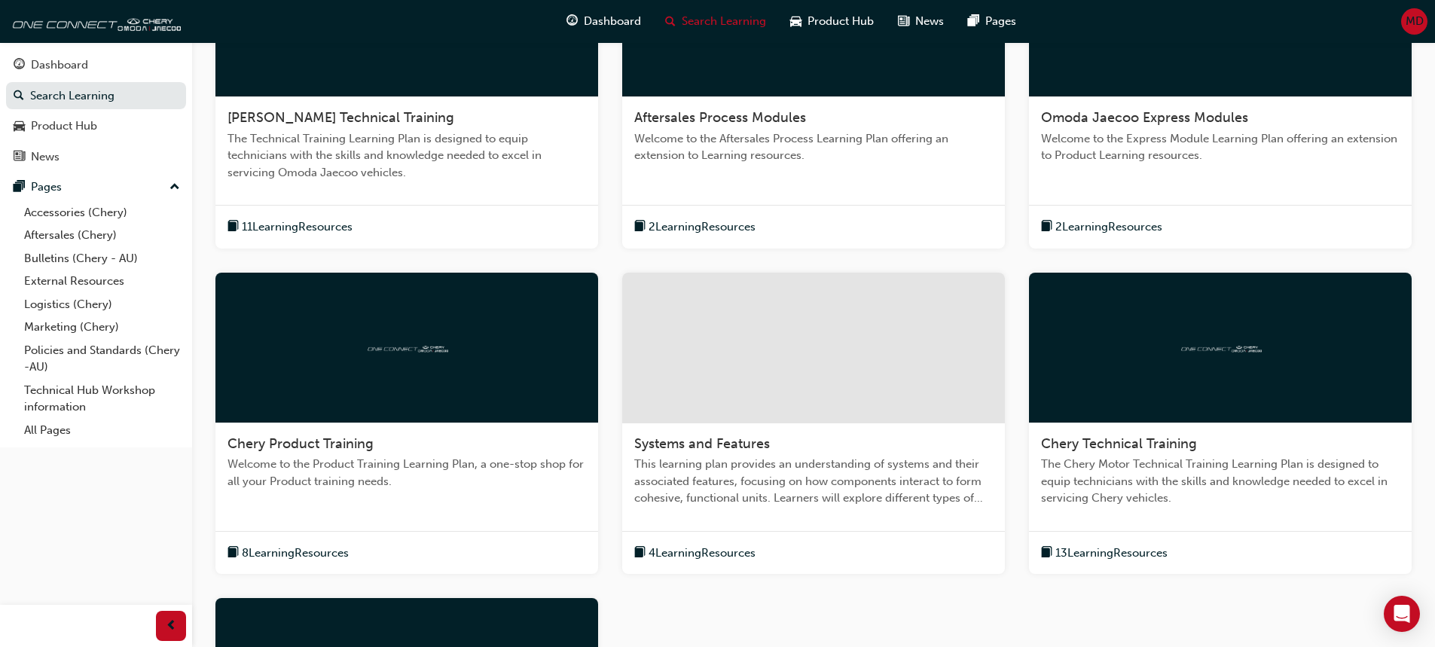
scroll to position [301, 0]
